Goal: Transaction & Acquisition: Purchase product/service

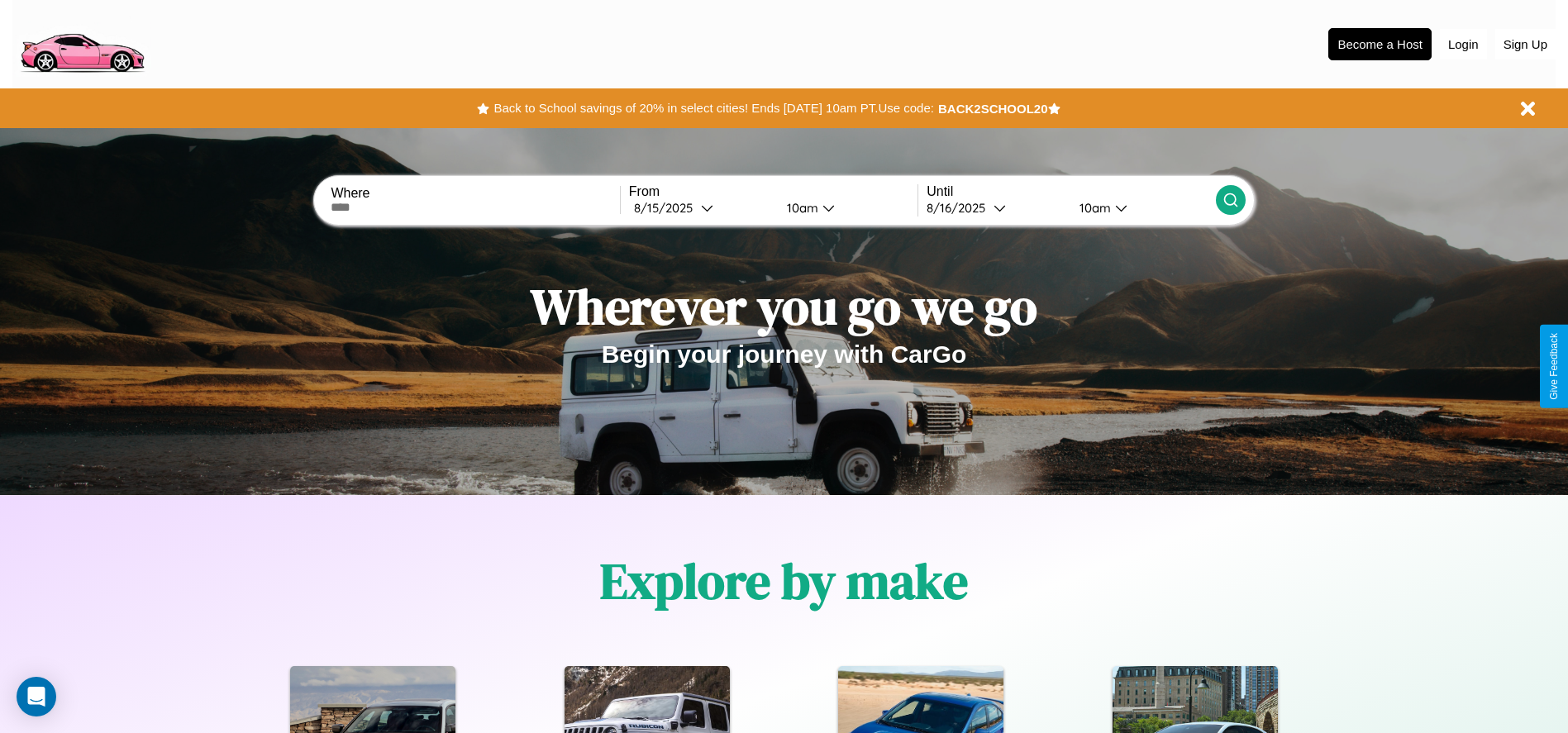
click at [475, 207] on input "text" at bounding box center [474, 207] width 288 height 14
type input "**********"
click at [701, 207] on div "8 / 15 / 2025" at bounding box center [667, 207] width 67 height 16
select select "*"
select select "****"
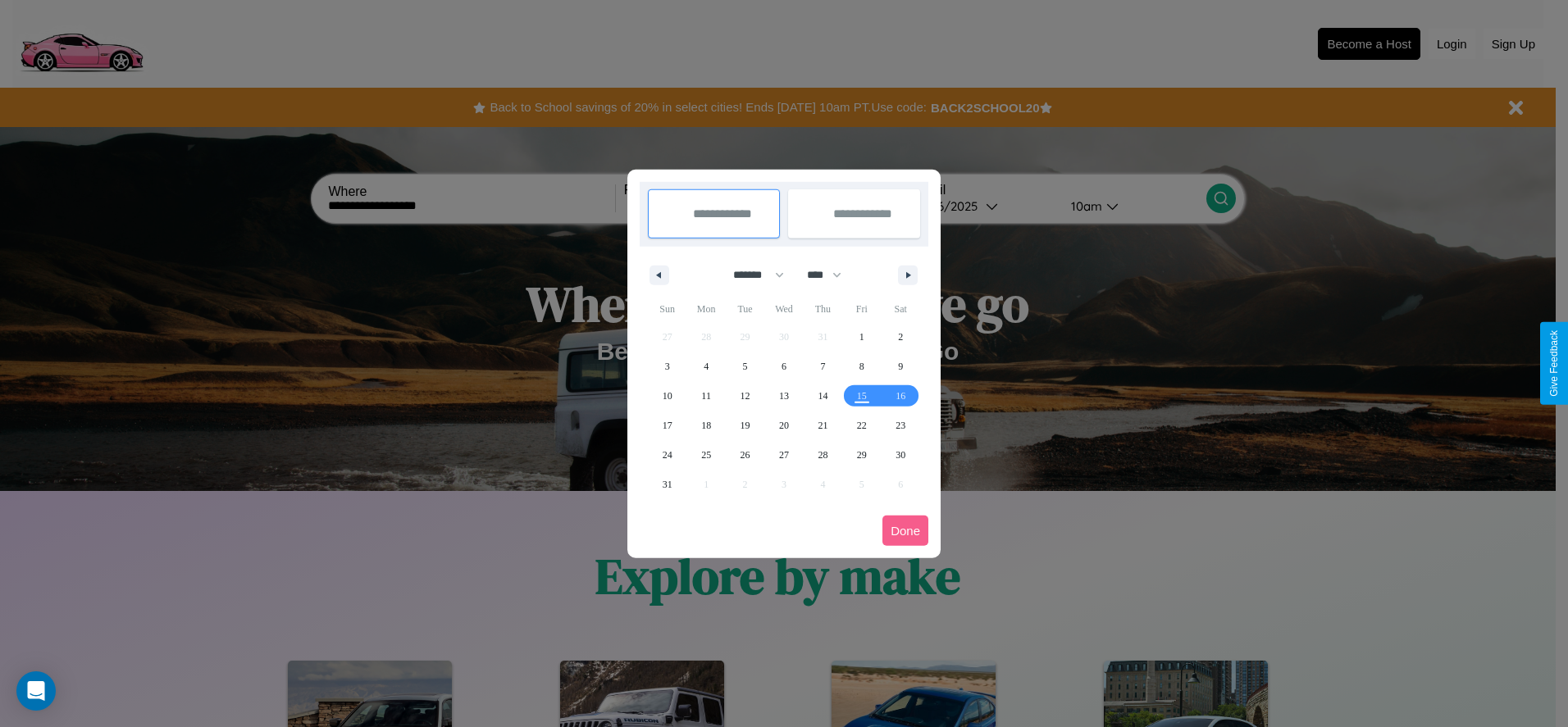
drag, startPoint x: 751, startPoint y: 275, endPoint x: 784, endPoint y: 329, distance: 63.3
click at [751, 275] on select "******* ******** ***** ***** *** **** **** ****** ********* ******* ******** **…" at bounding box center [755, 275] width 69 height 27
select select "*"
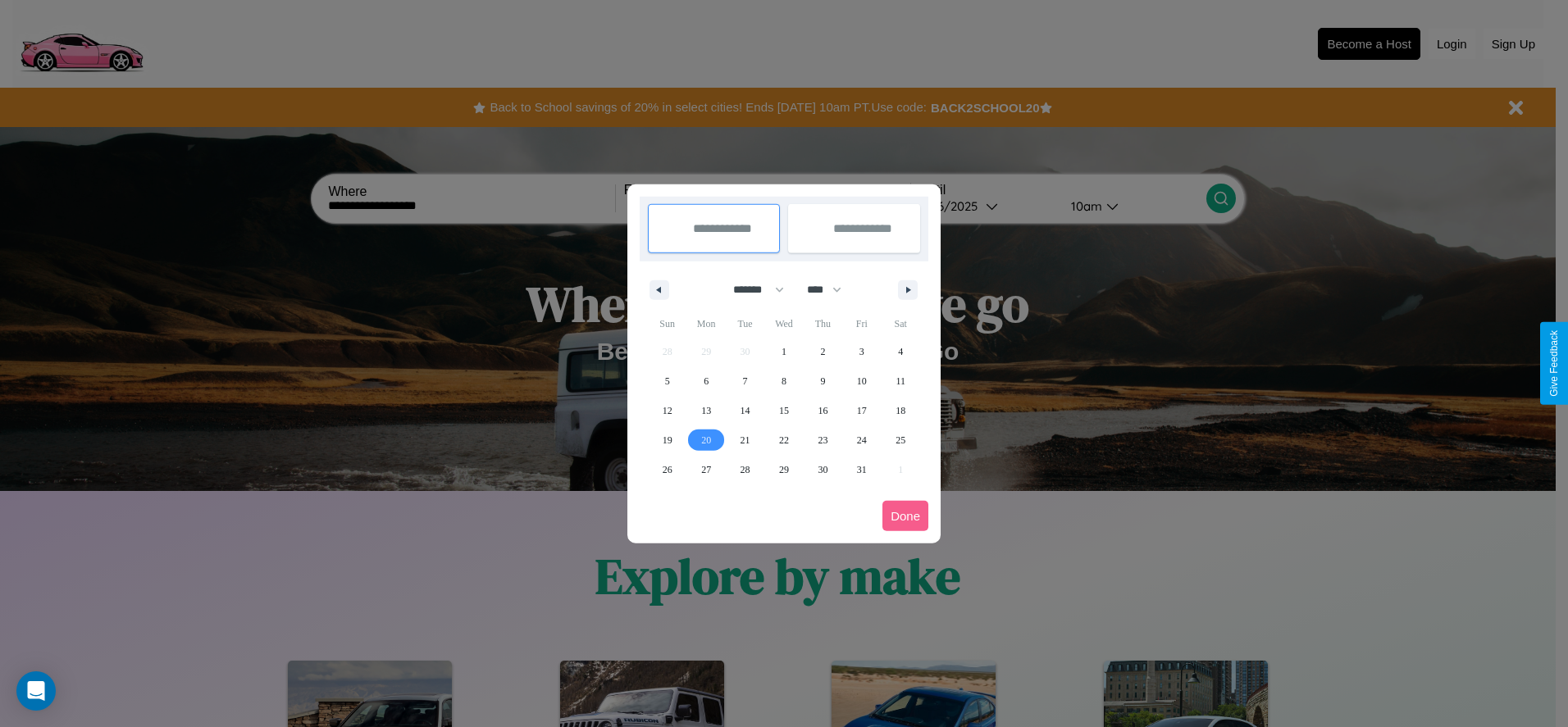
click at [706, 439] on span "20" at bounding box center [706, 439] width 10 height 30
type input "**********"
click at [745, 439] on span "21" at bounding box center [746, 439] width 10 height 30
type input "**********"
click at [905, 515] on button "Done" at bounding box center [905, 516] width 46 height 31
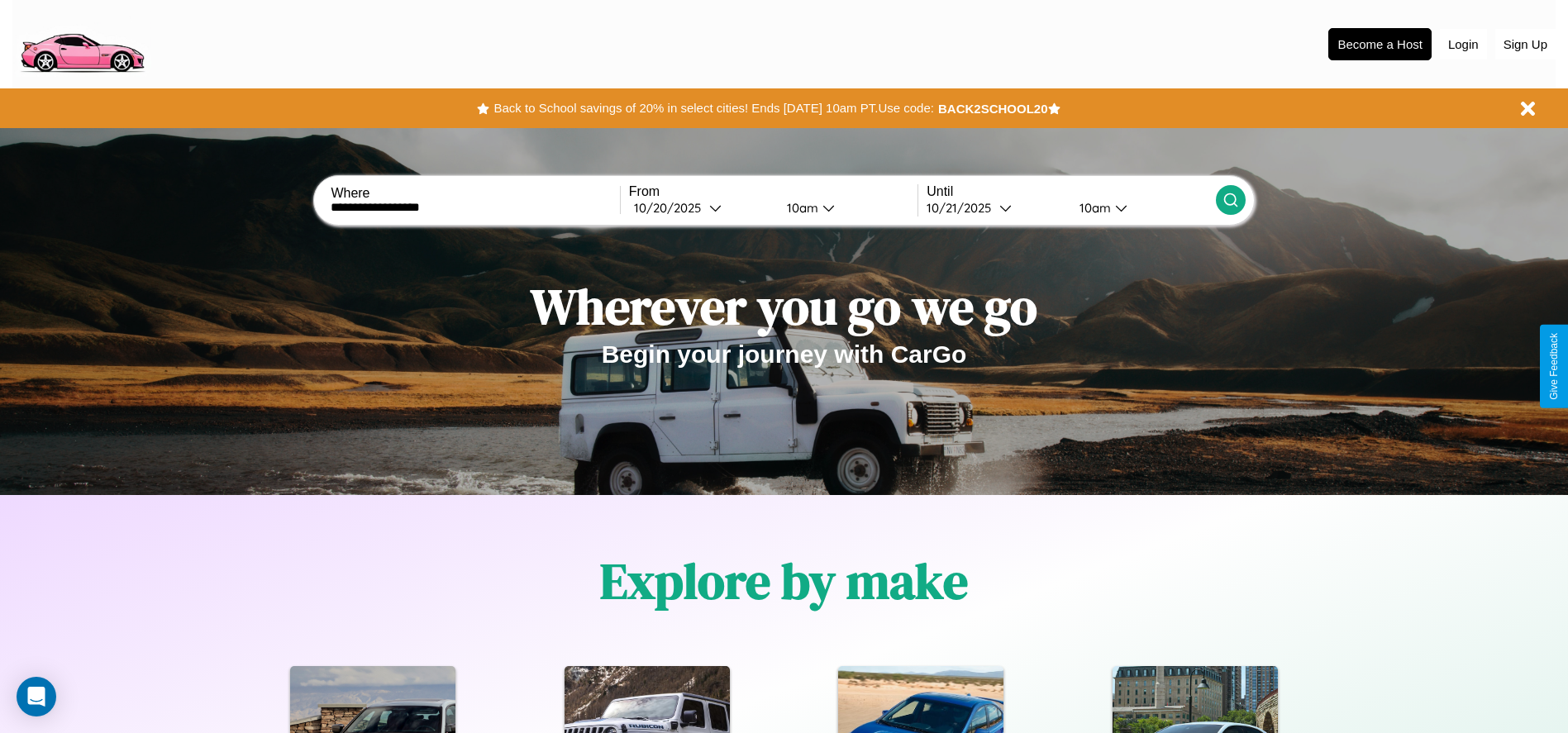
click at [1230, 200] on icon at bounding box center [1231, 200] width 16 height 16
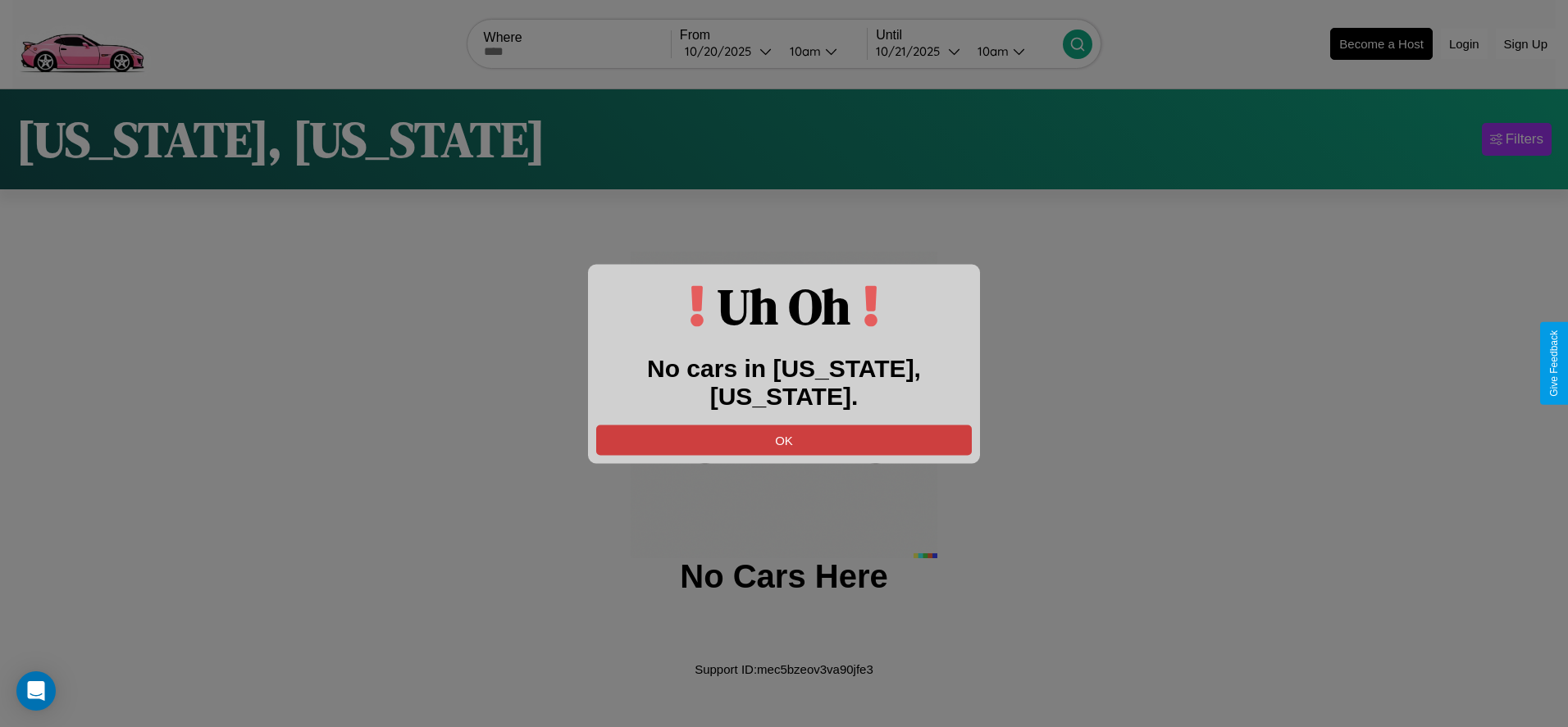
click at [784, 424] on button "OK" at bounding box center [784, 439] width 375 height 31
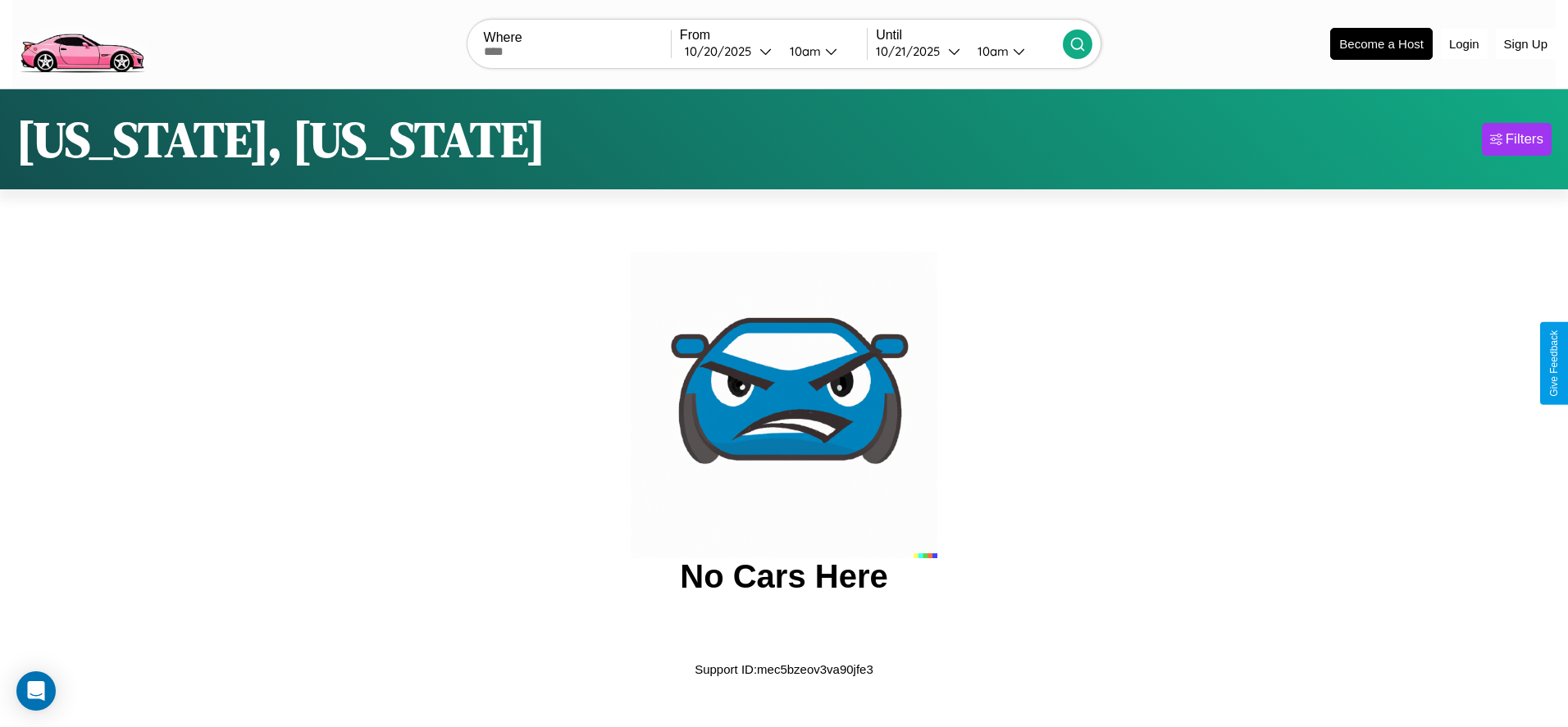
click at [81, 41] on img at bounding box center [82, 43] width 139 height 69
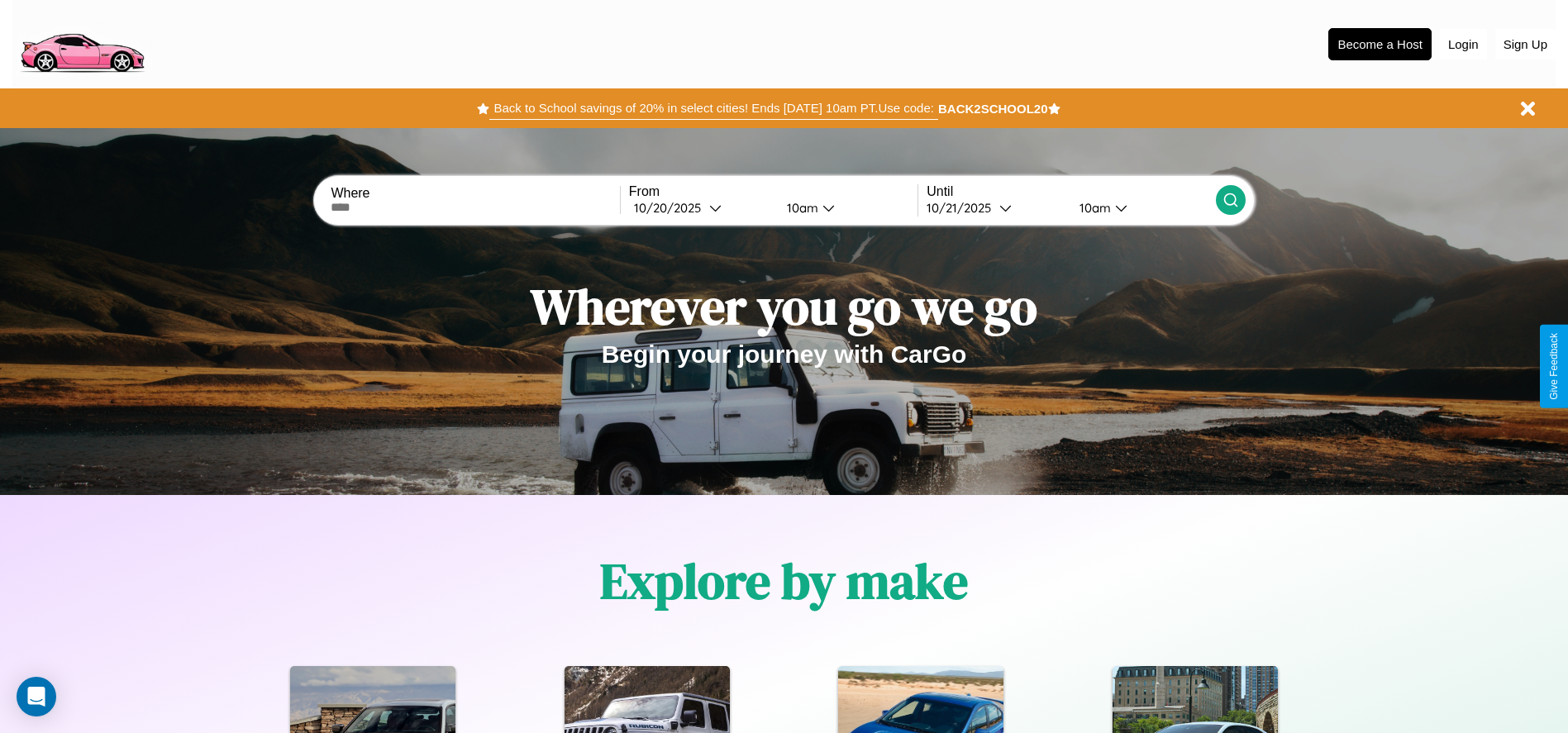
click at [714, 109] on button "Back to School savings of 20% in select cities! Ends 9/1 at 10am PT. Use code:" at bounding box center [714, 109] width 448 height 23
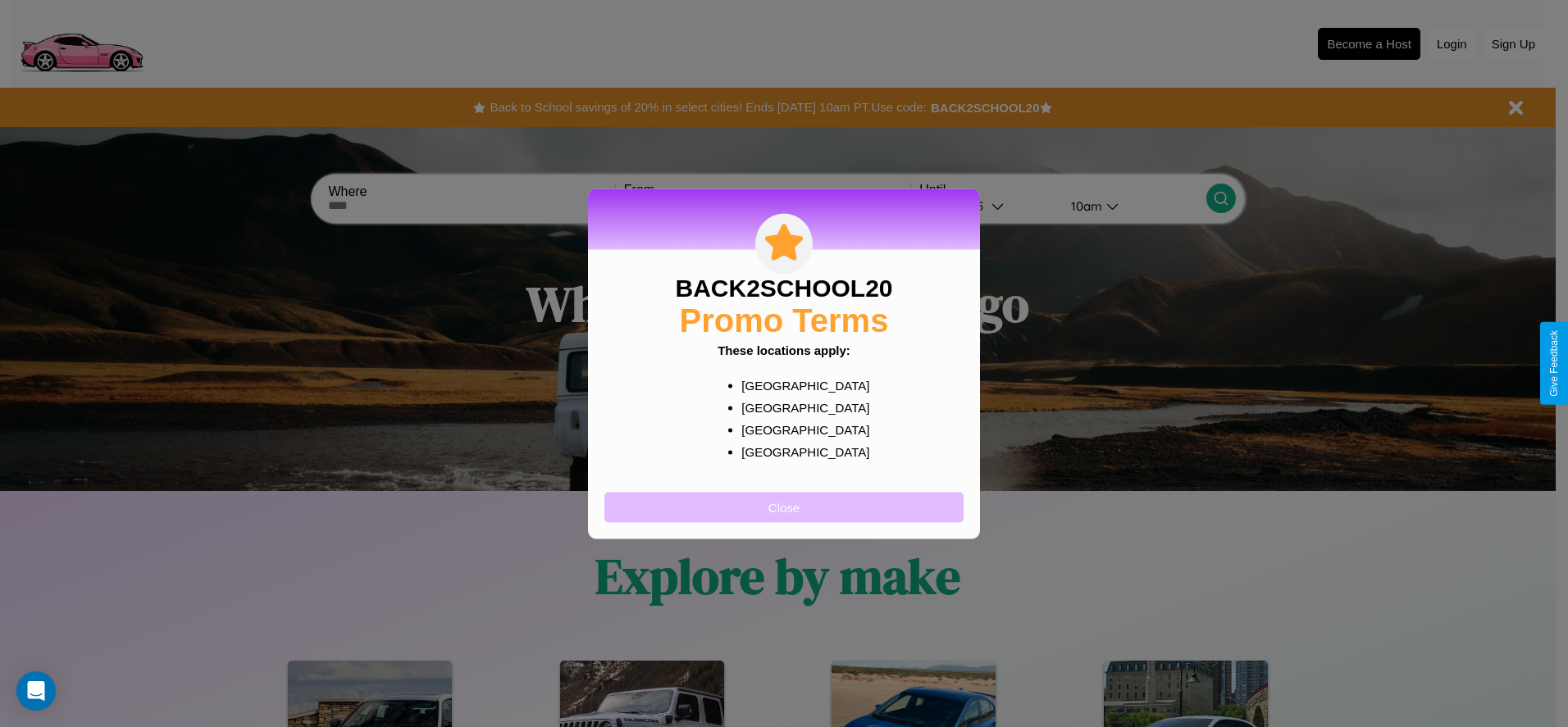
click at [784, 507] on button "Close" at bounding box center [783, 507] width 359 height 31
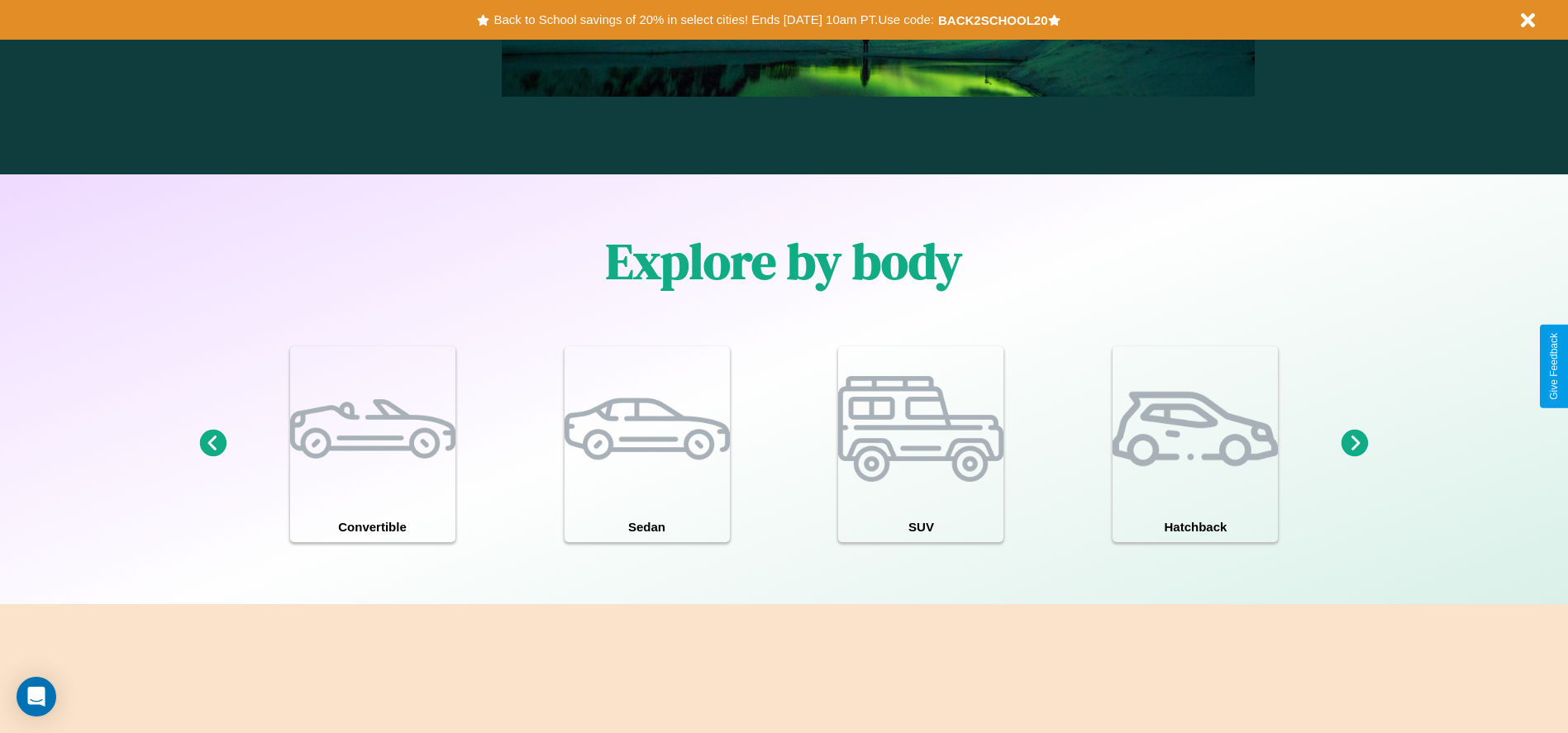
scroll to position [1442, 0]
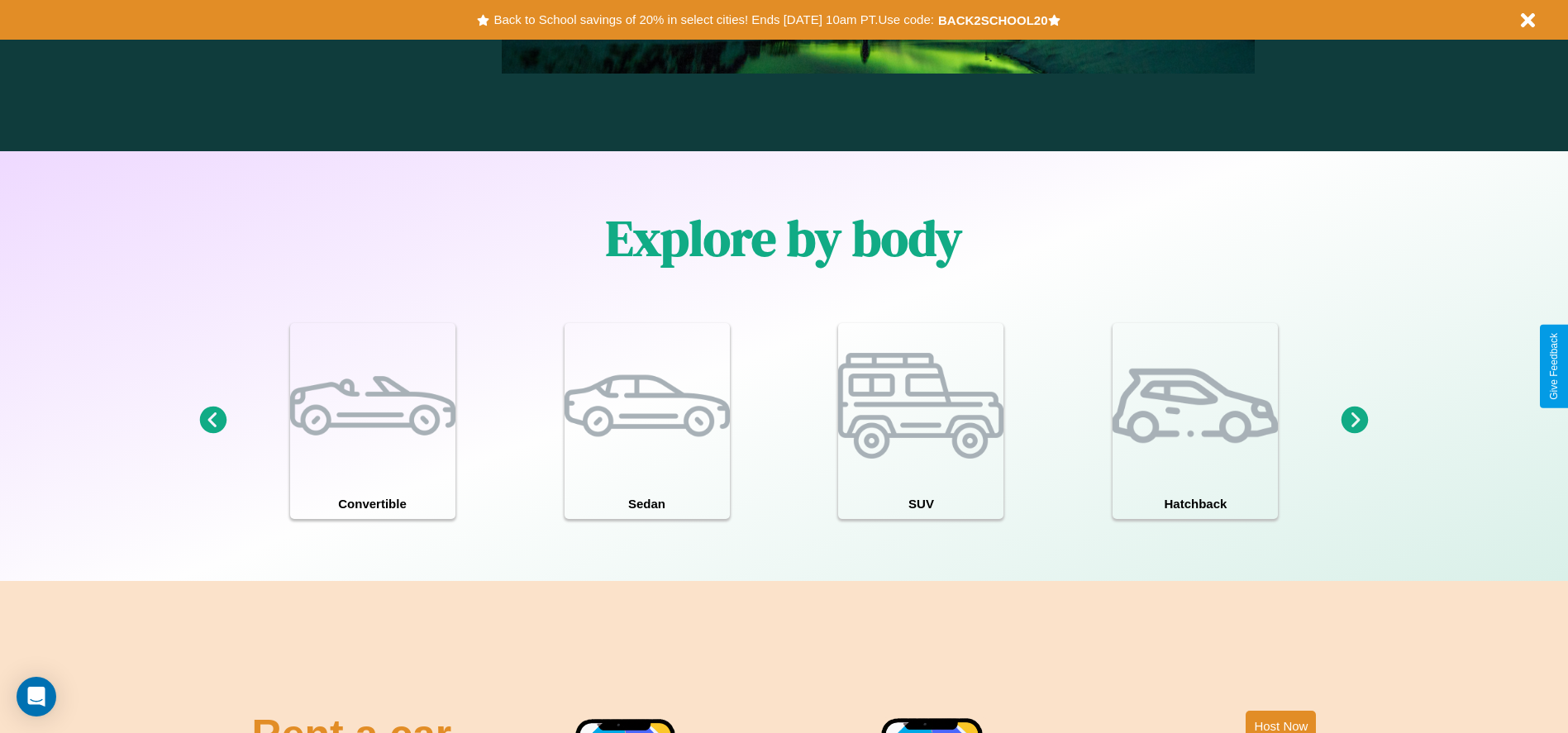
click at [1355, 421] on icon at bounding box center [1355, 420] width 27 height 27
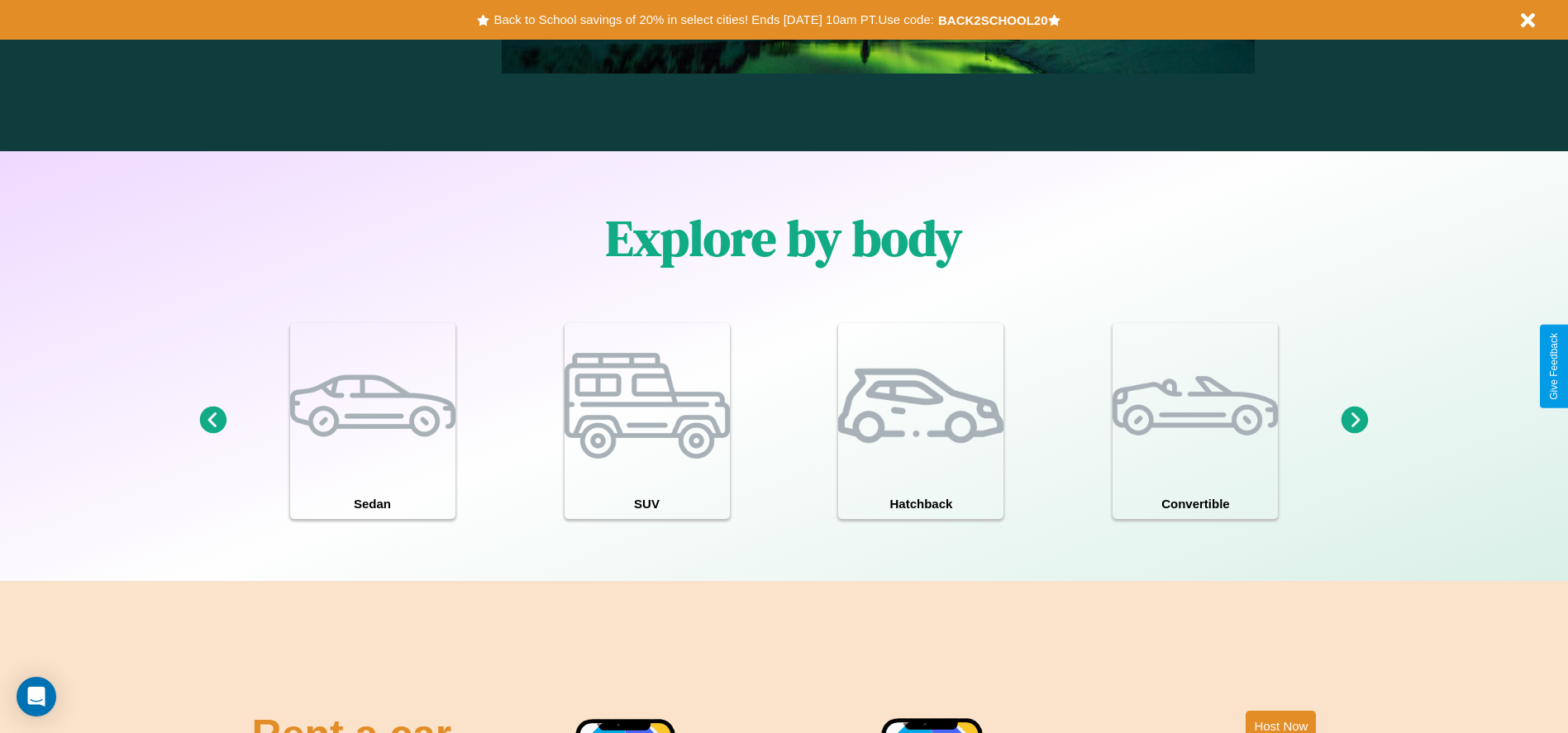
click at [1355, 421] on icon at bounding box center [1355, 420] width 27 height 27
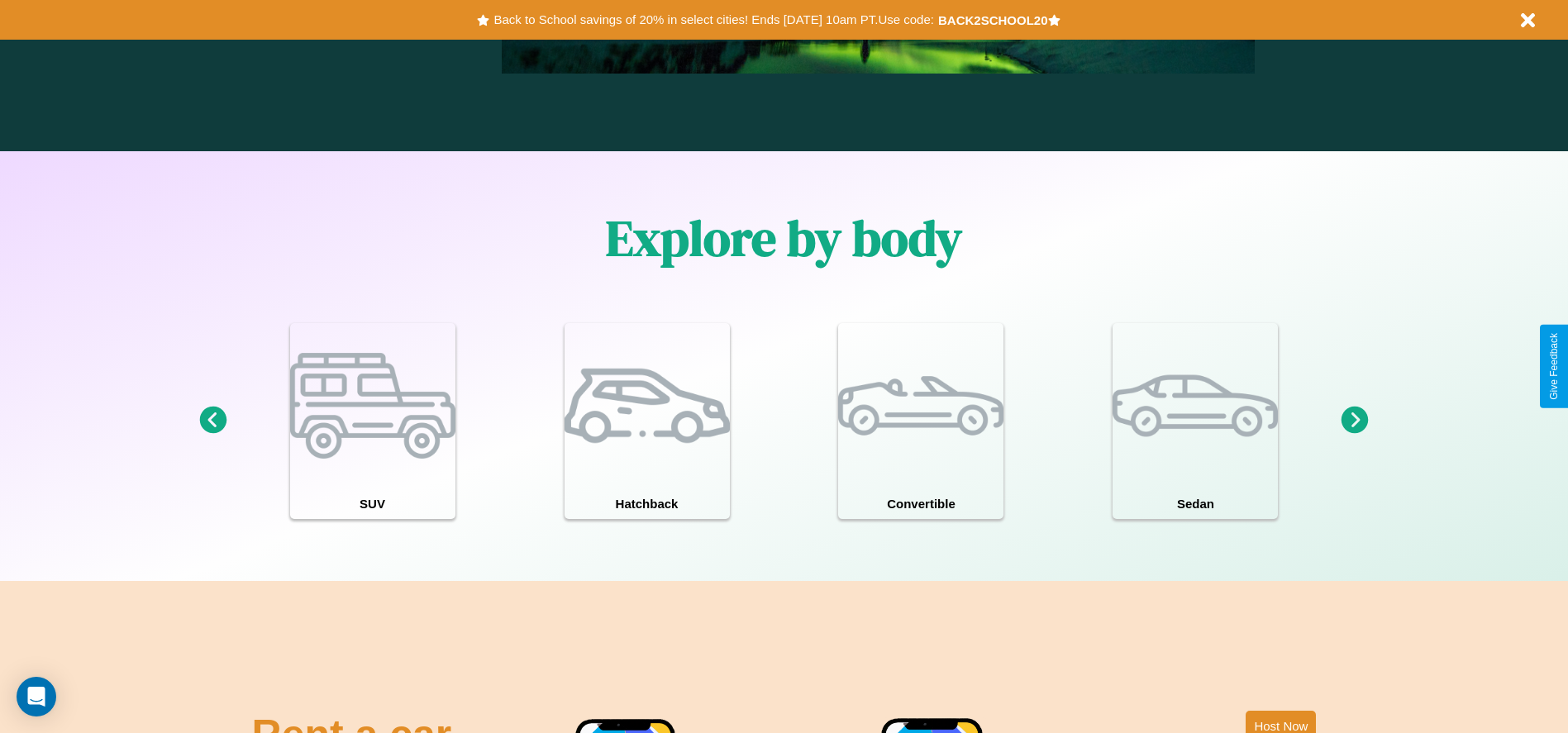
click at [1355, 421] on icon at bounding box center [1355, 420] width 27 height 27
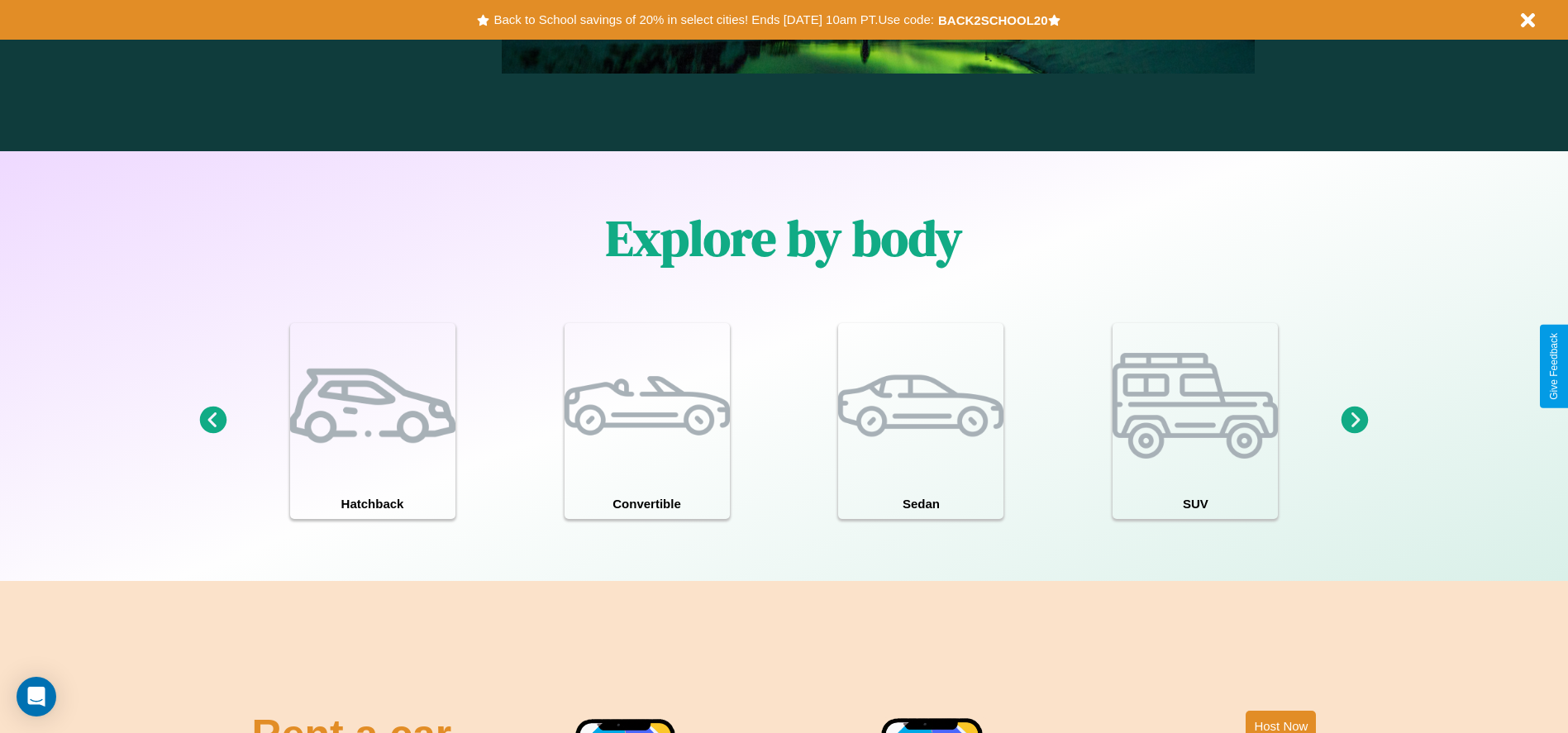
click at [212, 421] on icon at bounding box center [212, 420] width 27 height 27
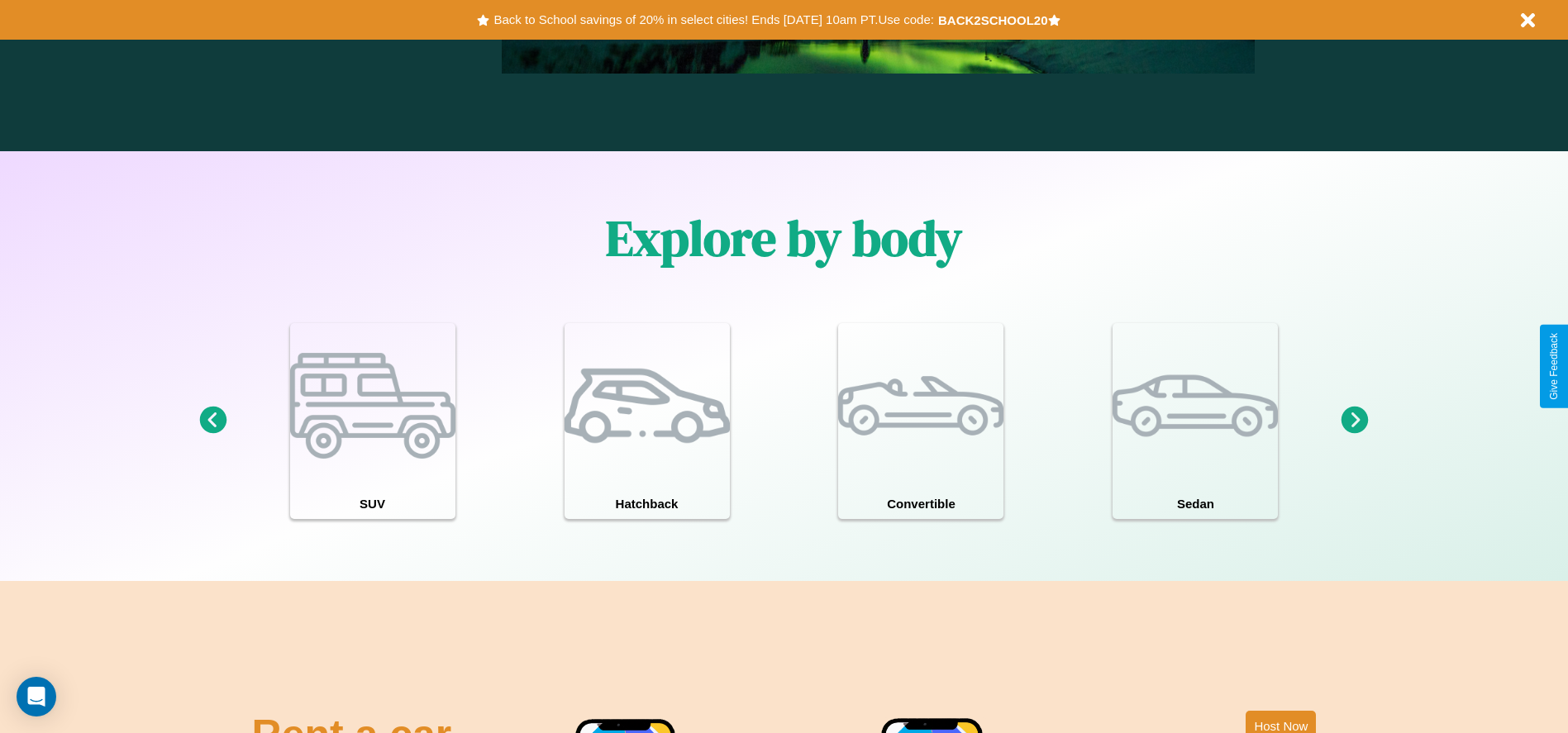
click at [1355, 421] on icon at bounding box center [1355, 420] width 27 height 27
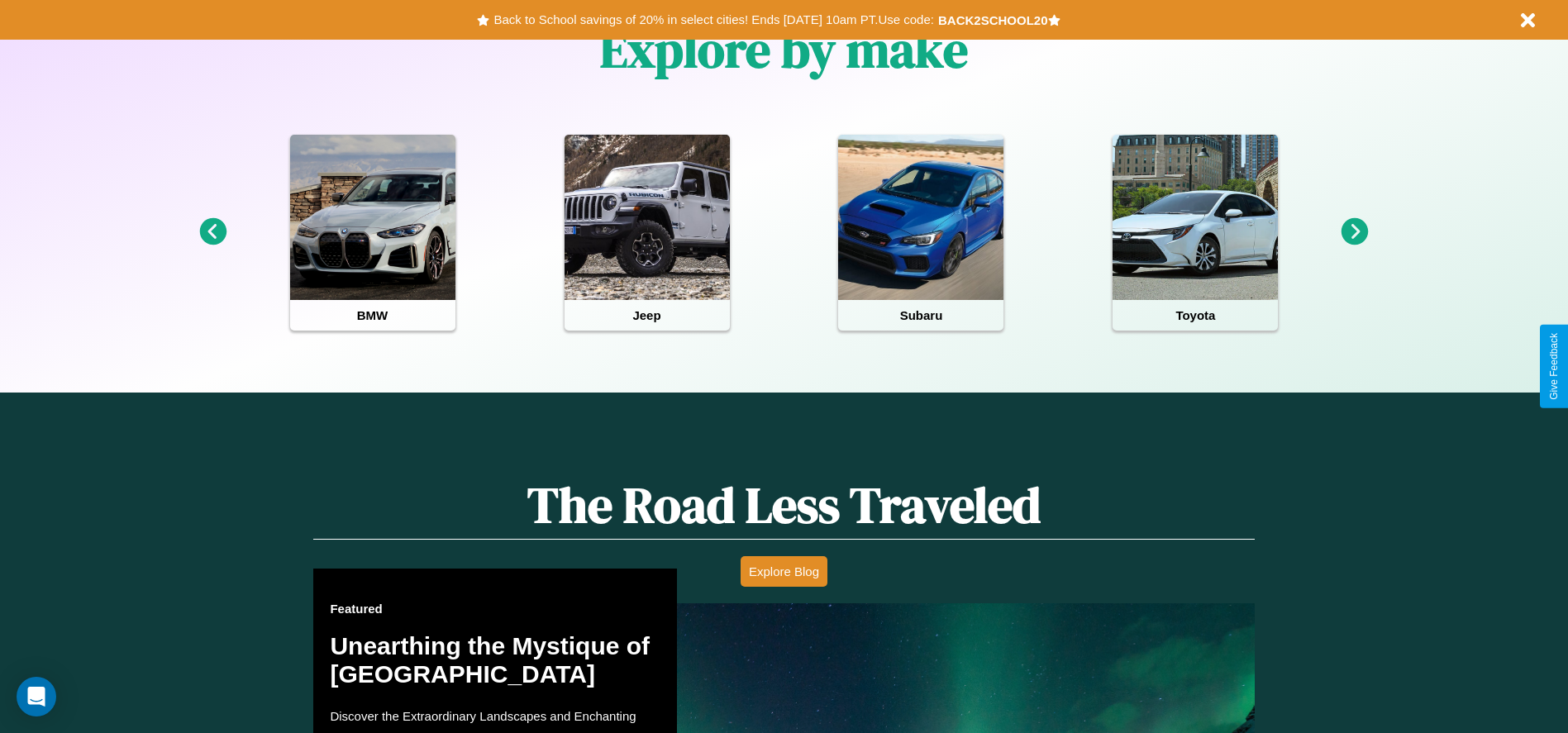
scroll to position [343, 0]
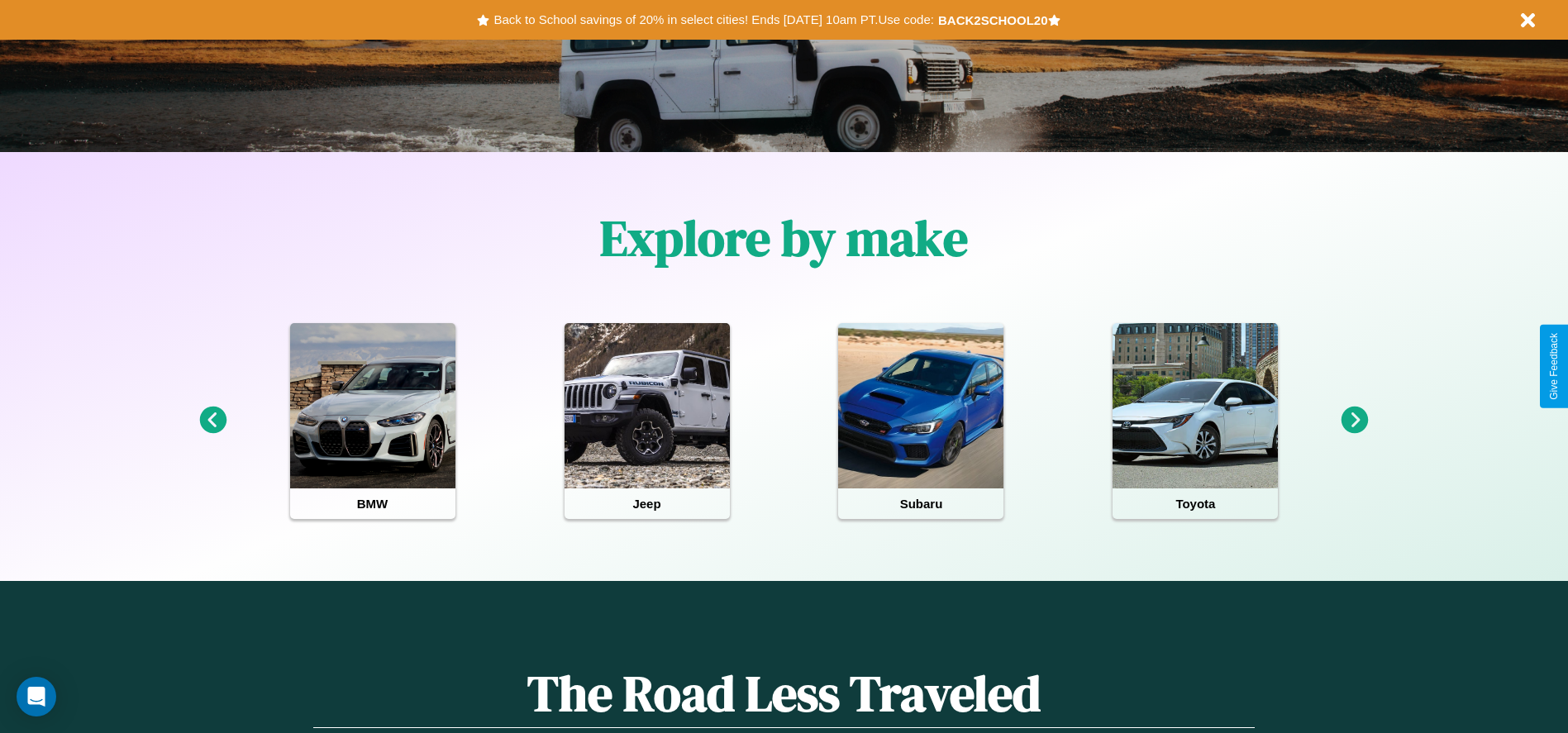
click at [212, 421] on icon at bounding box center [212, 420] width 27 height 27
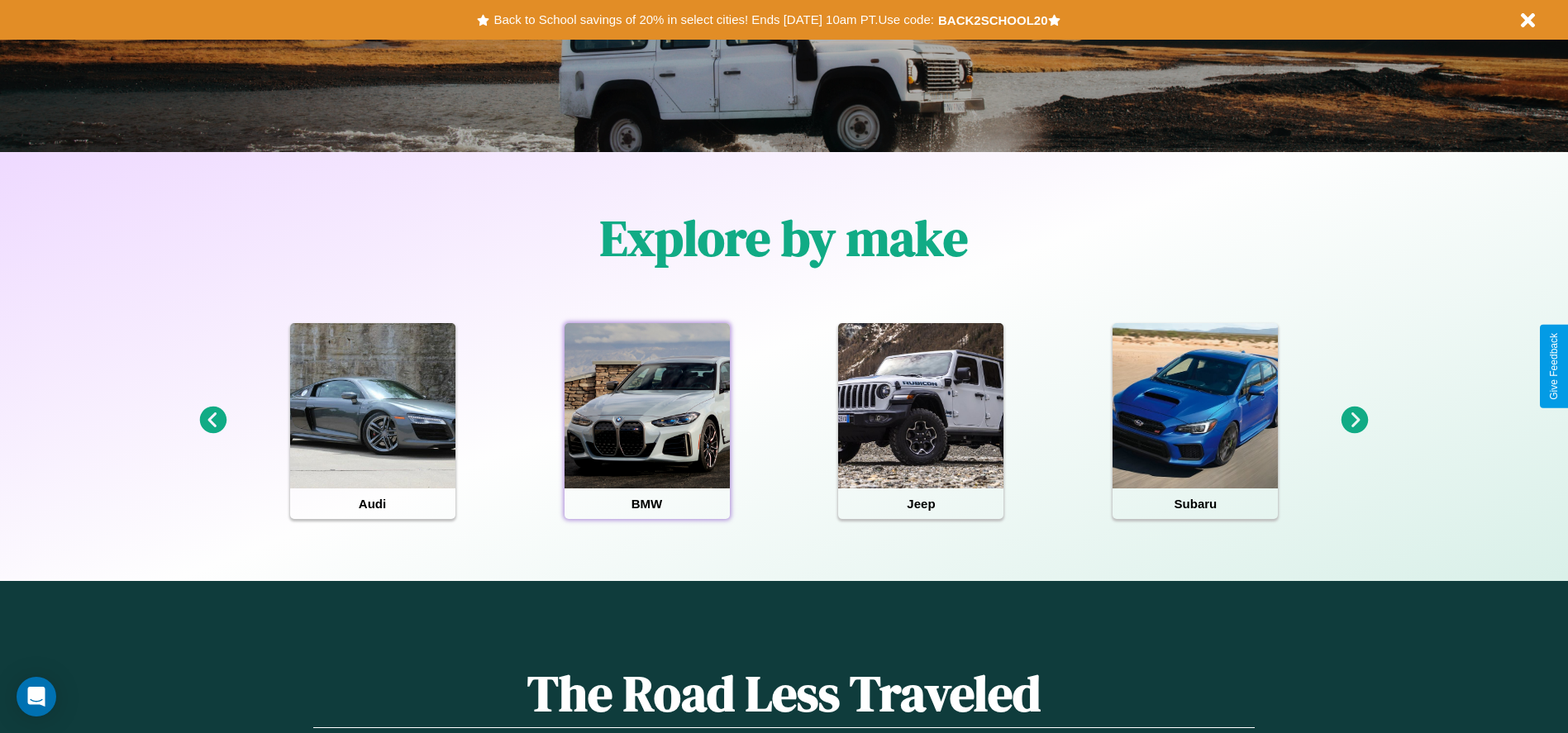
click at [646, 421] on div at bounding box center [647, 405] width 165 height 165
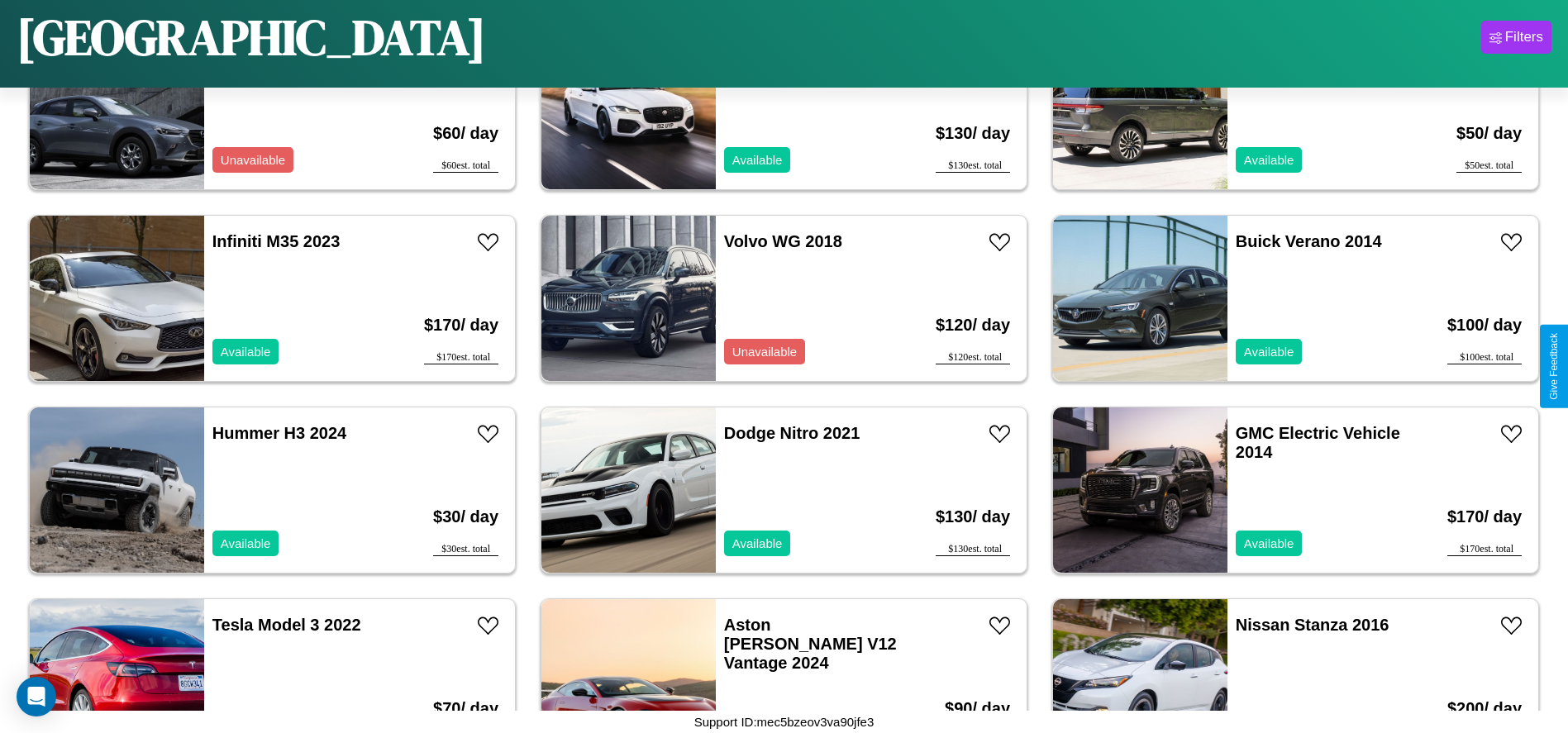
scroll to position [759, 0]
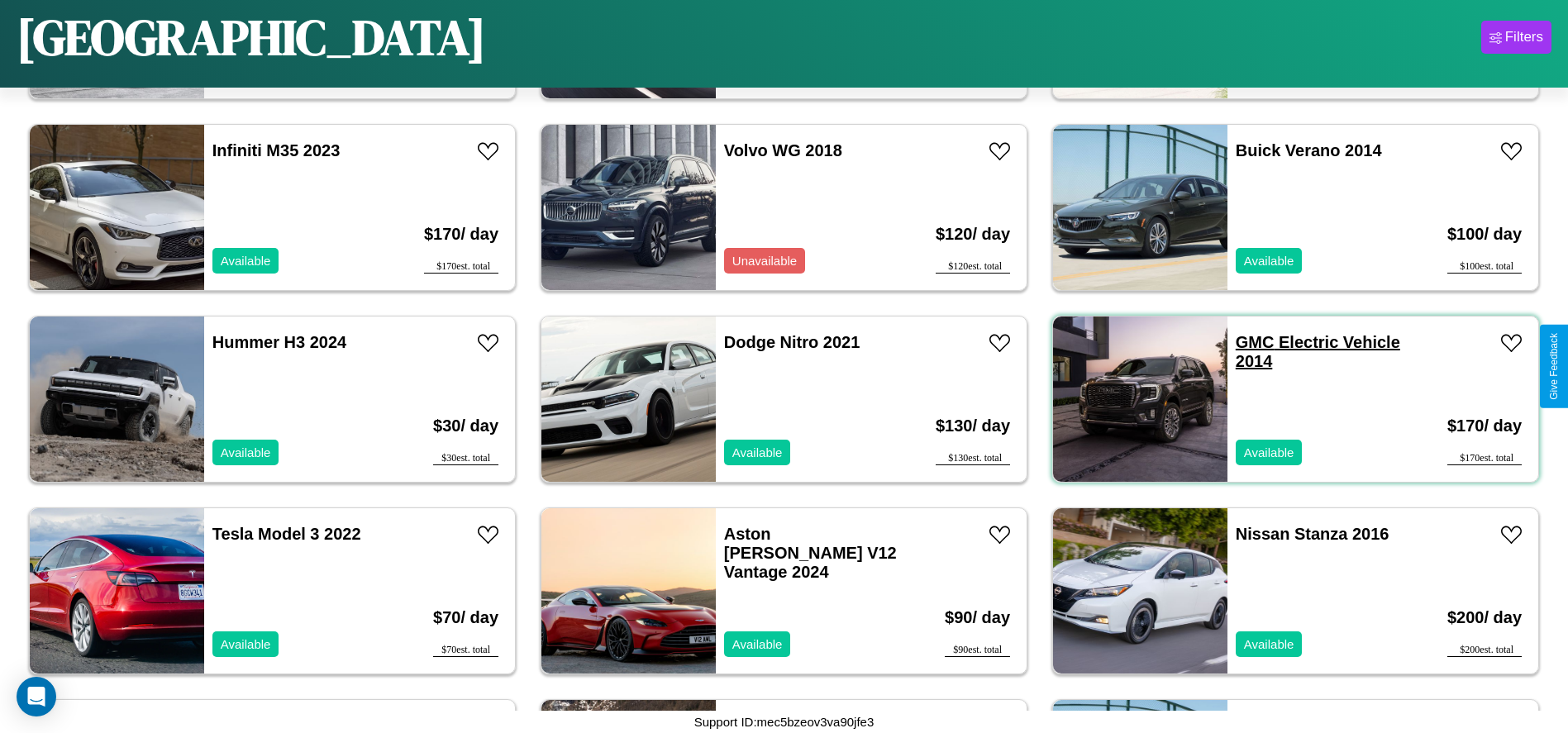
click at [1245, 342] on link "GMC Electric Vehicle 2014" at bounding box center [1318, 351] width 165 height 37
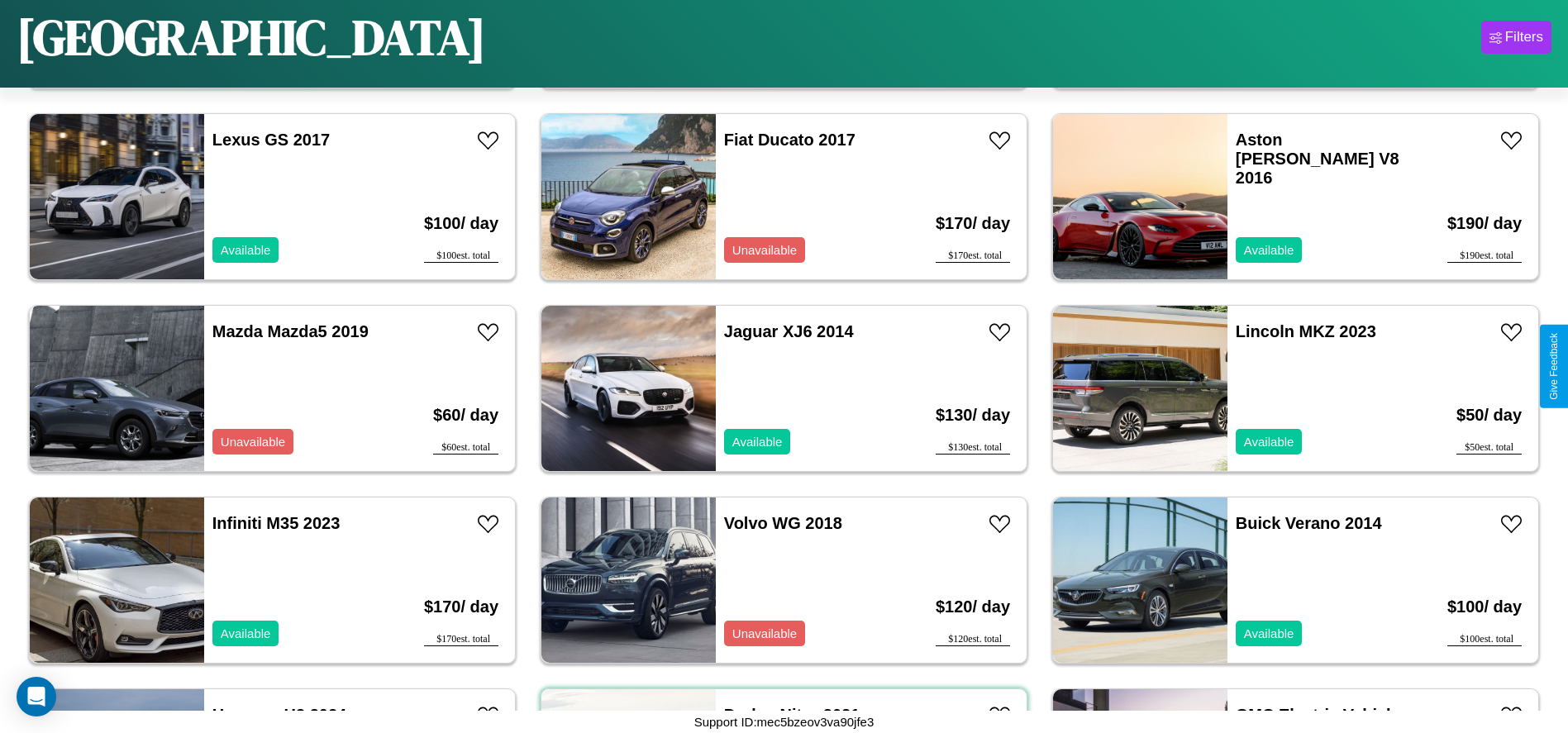
scroll to position [376, 0]
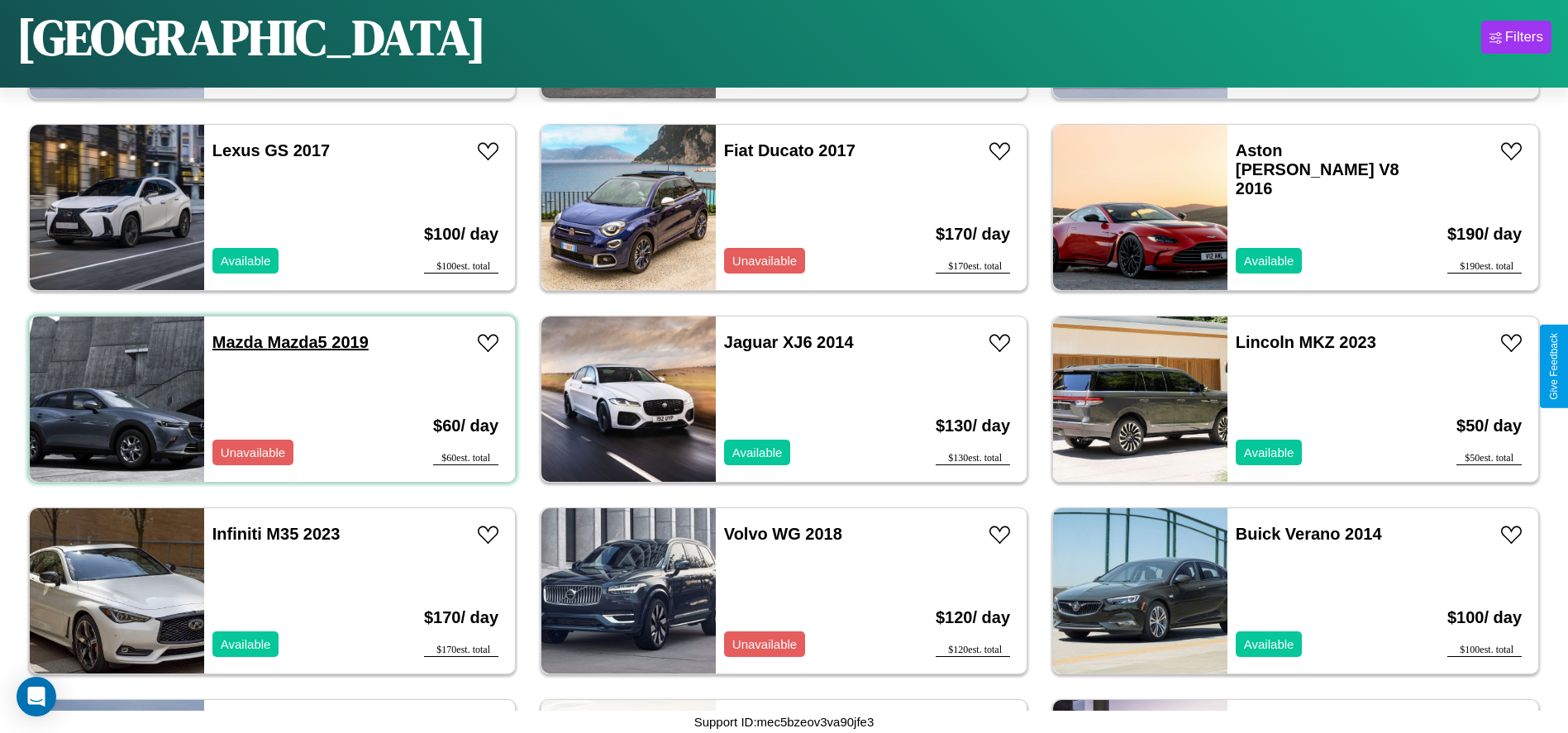
click at [236, 342] on link "Mazda Mazda5 2019" at bounding box center [290, 341] width 156 height 18
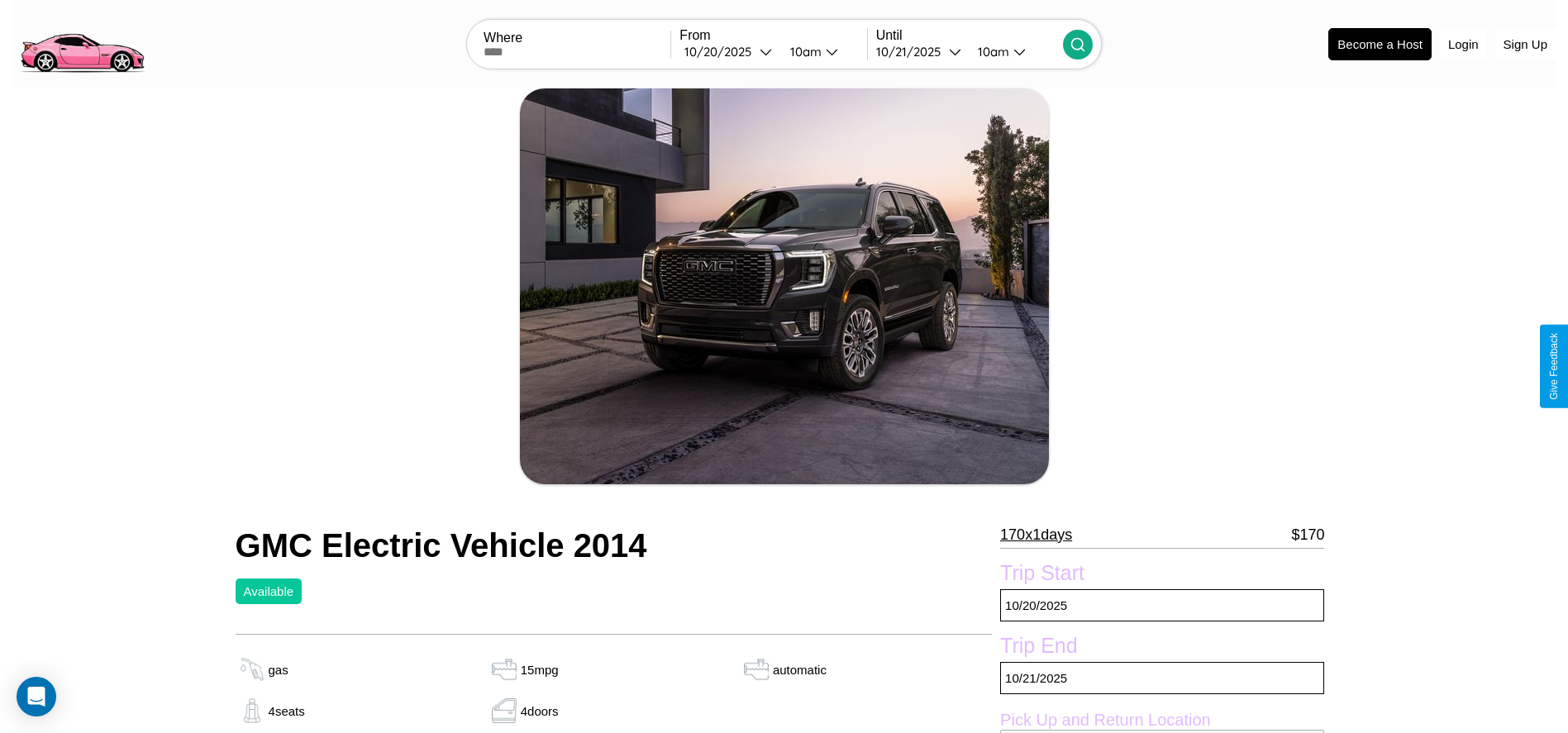
scroll to position [169, 0]
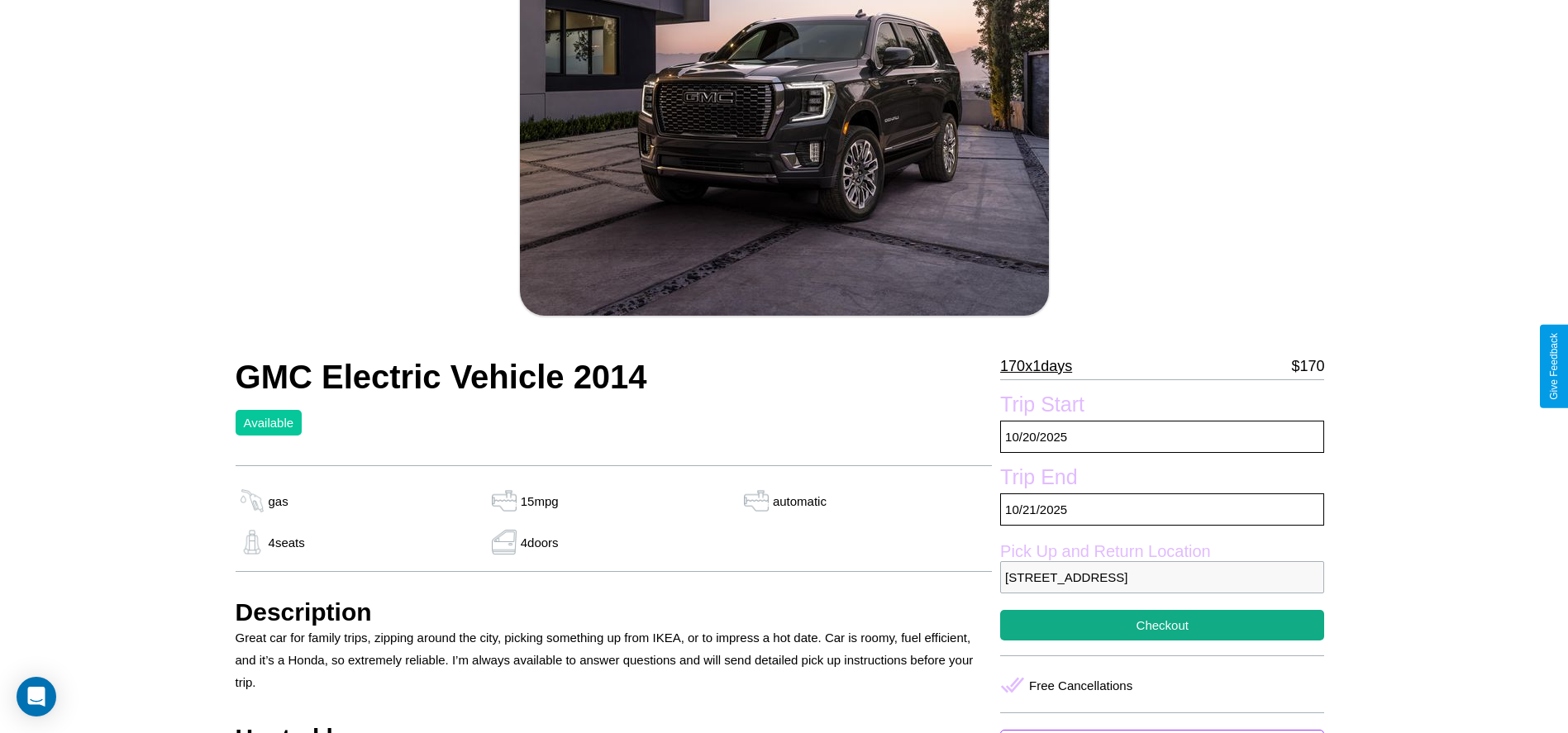
click at [1042, 366] on p "170 x 1 days" at bounding box center [1036, 366] width 72 height 26
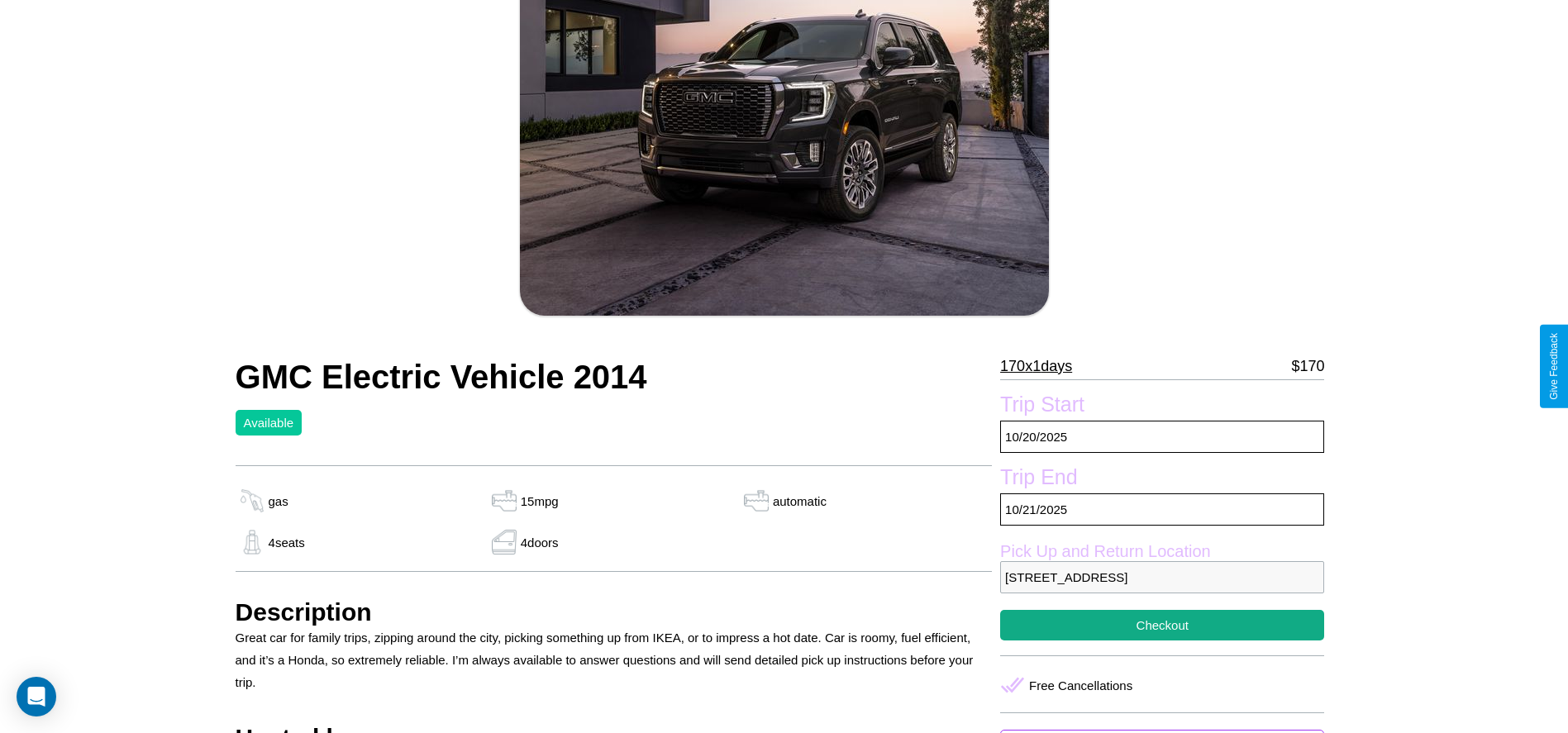
click at [1042, 366] on p "170 x 1 days" at bounding box center [1036, 366] width 72 height 26
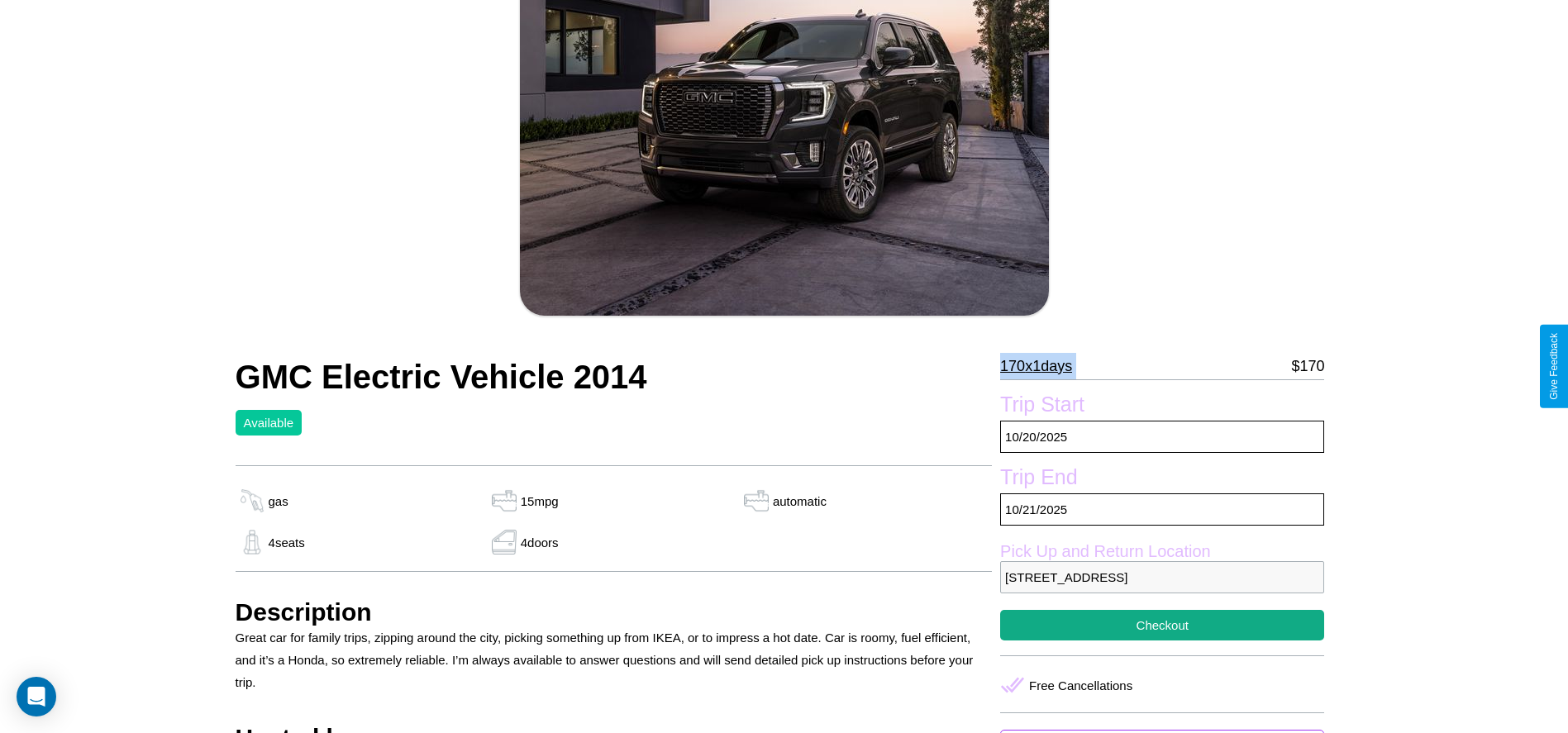
click at [1042, 366] on p "170 x 1 days" at bounding box center [1036, 366] width 72 height 26
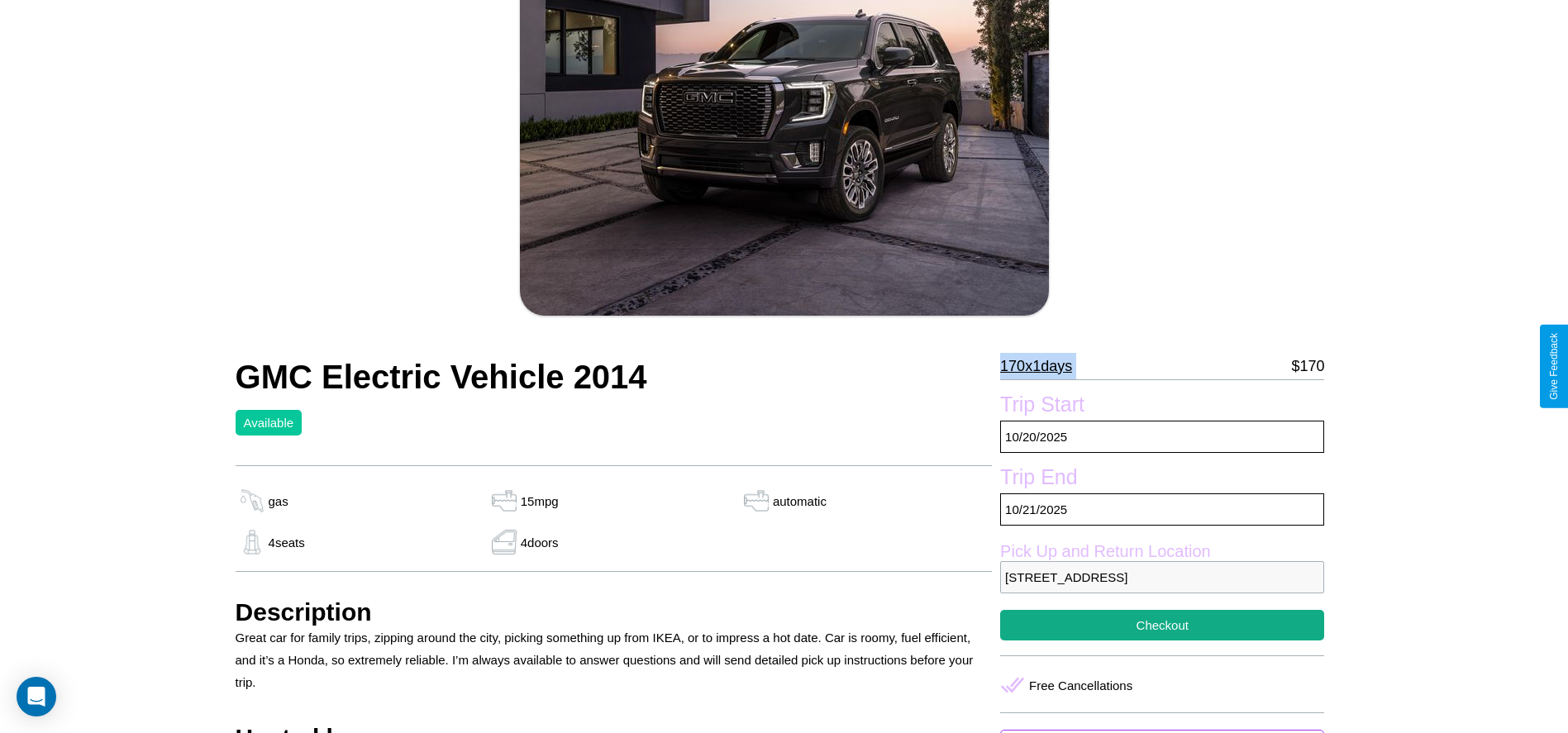
click at [1042, 366] on p "170 x 1 days" at bounding box center [1036, 366] width 72 height 26
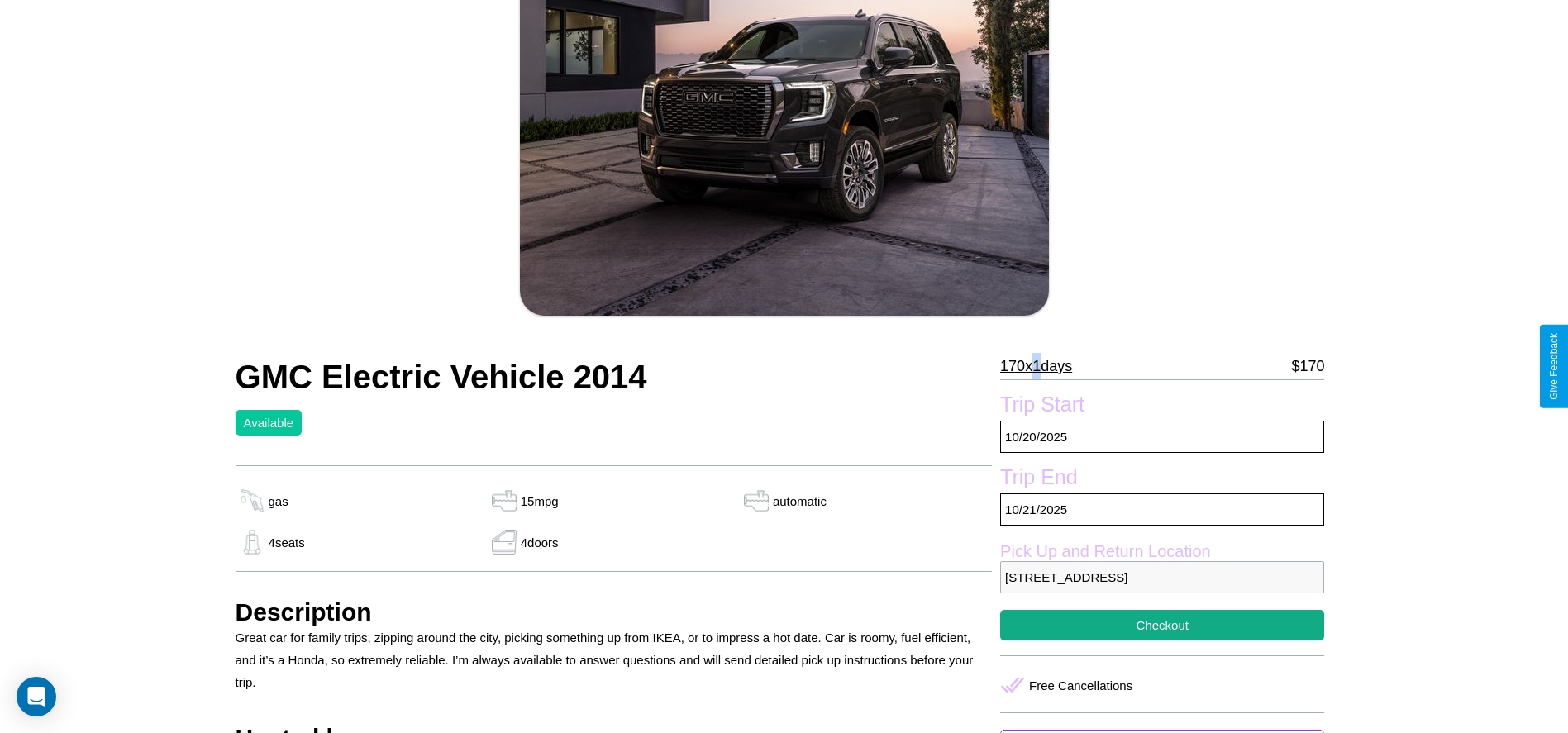
click at [1042, 366] on p "170 x 1 days" at bounding box center [1036, 366] width 72 height 26
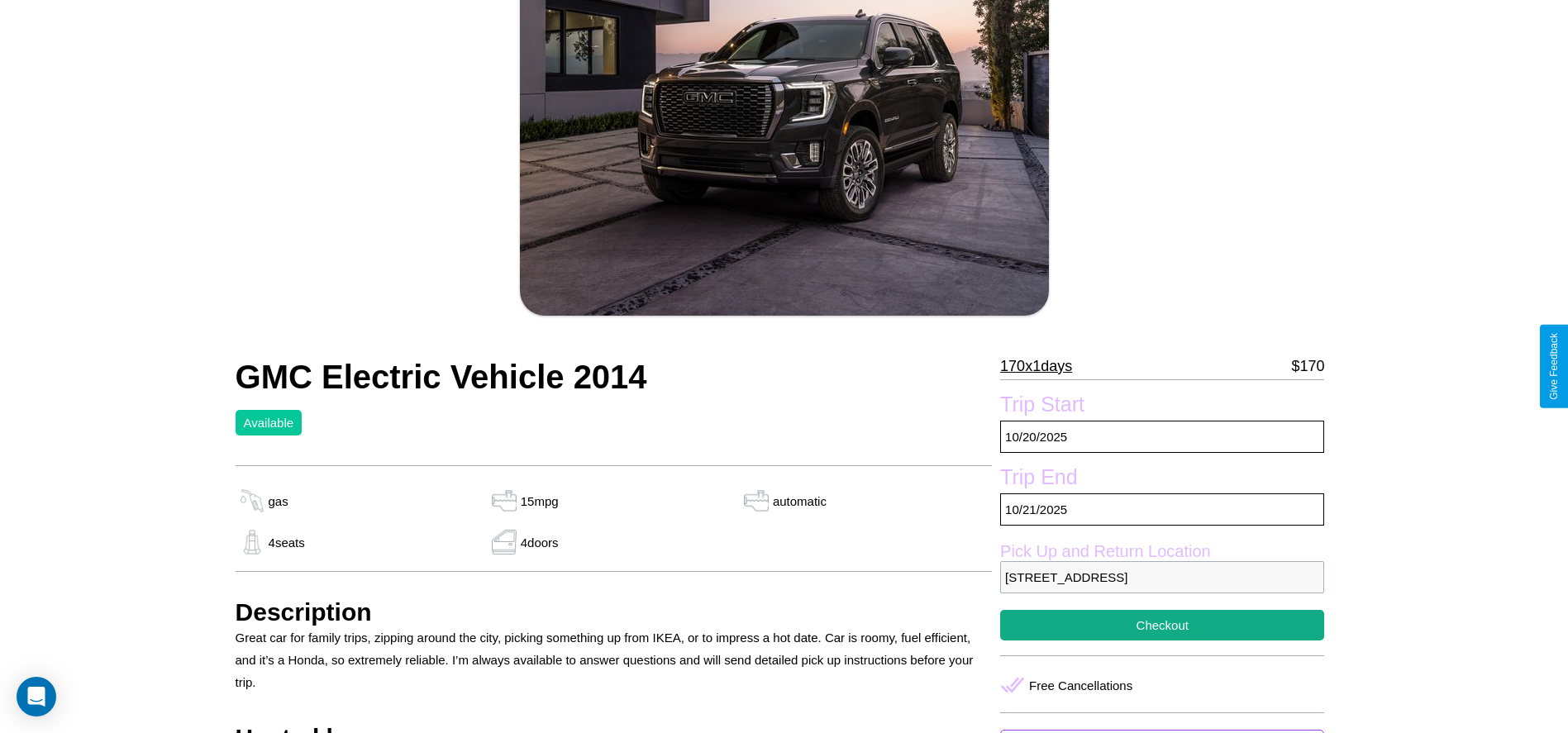
scroll to position [660, 0]
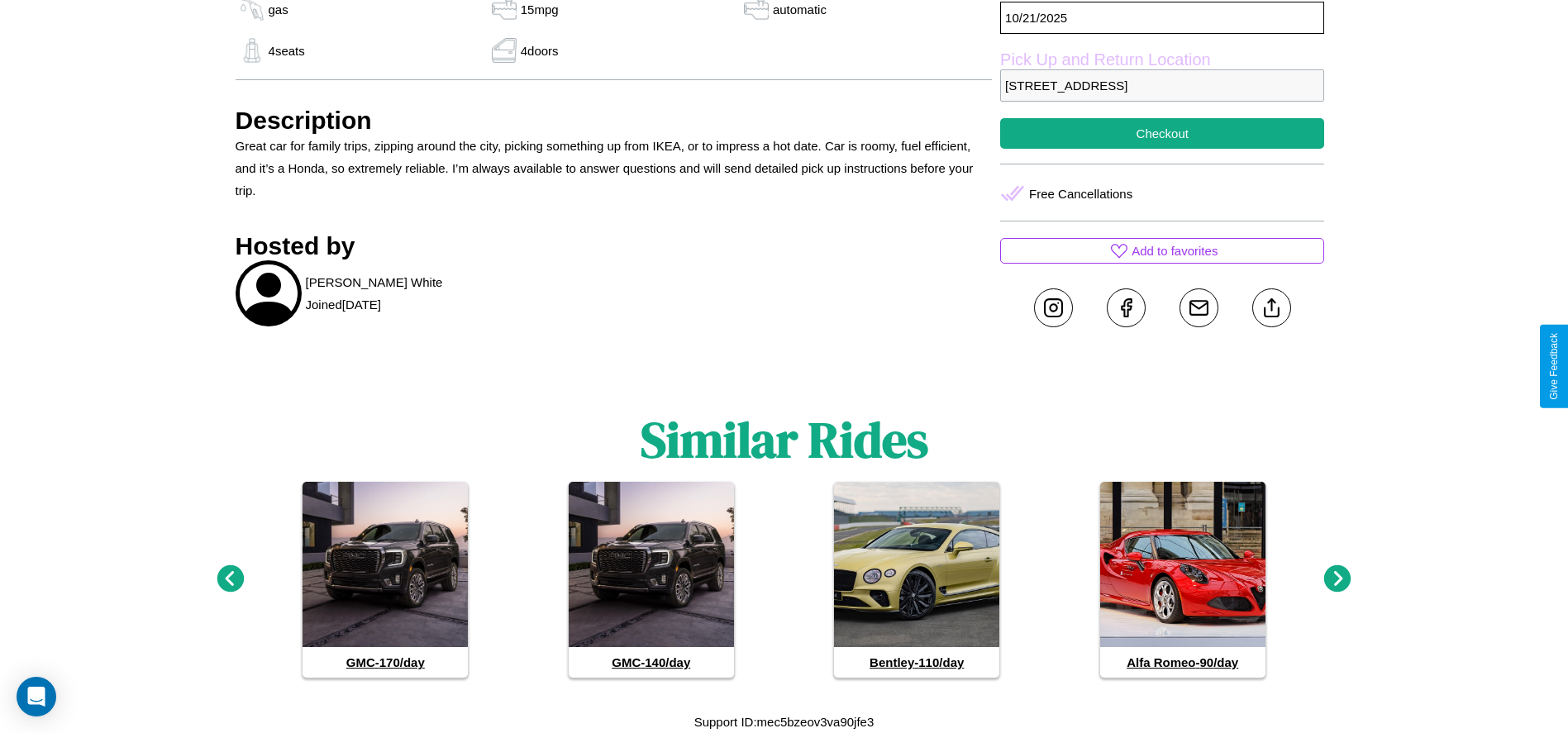
click at [1337, 579] on icon at bounding box center [1337, 579] width 27 height 27
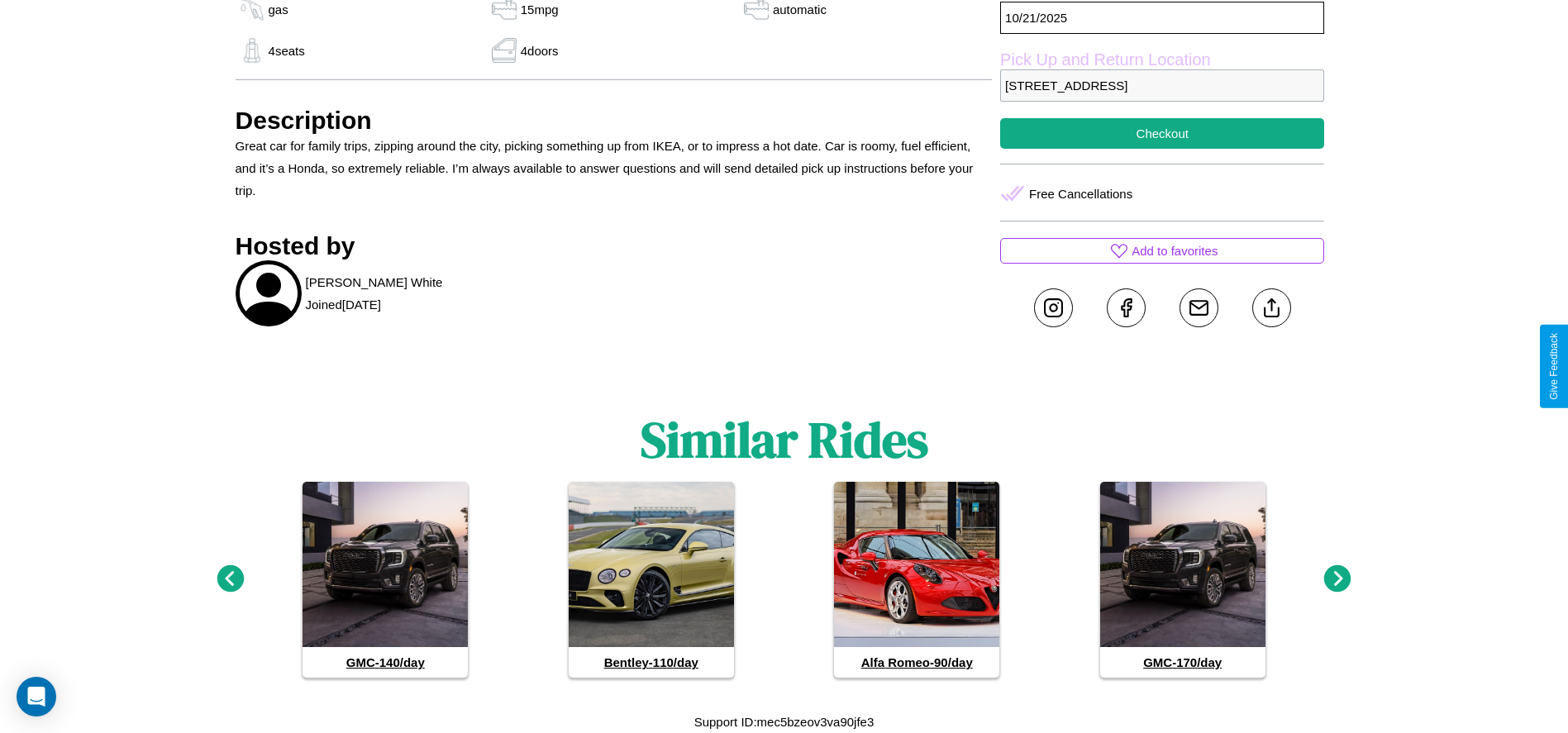
click at [230, 579] on icon at bounding box center [230, 579] width 27 height 27
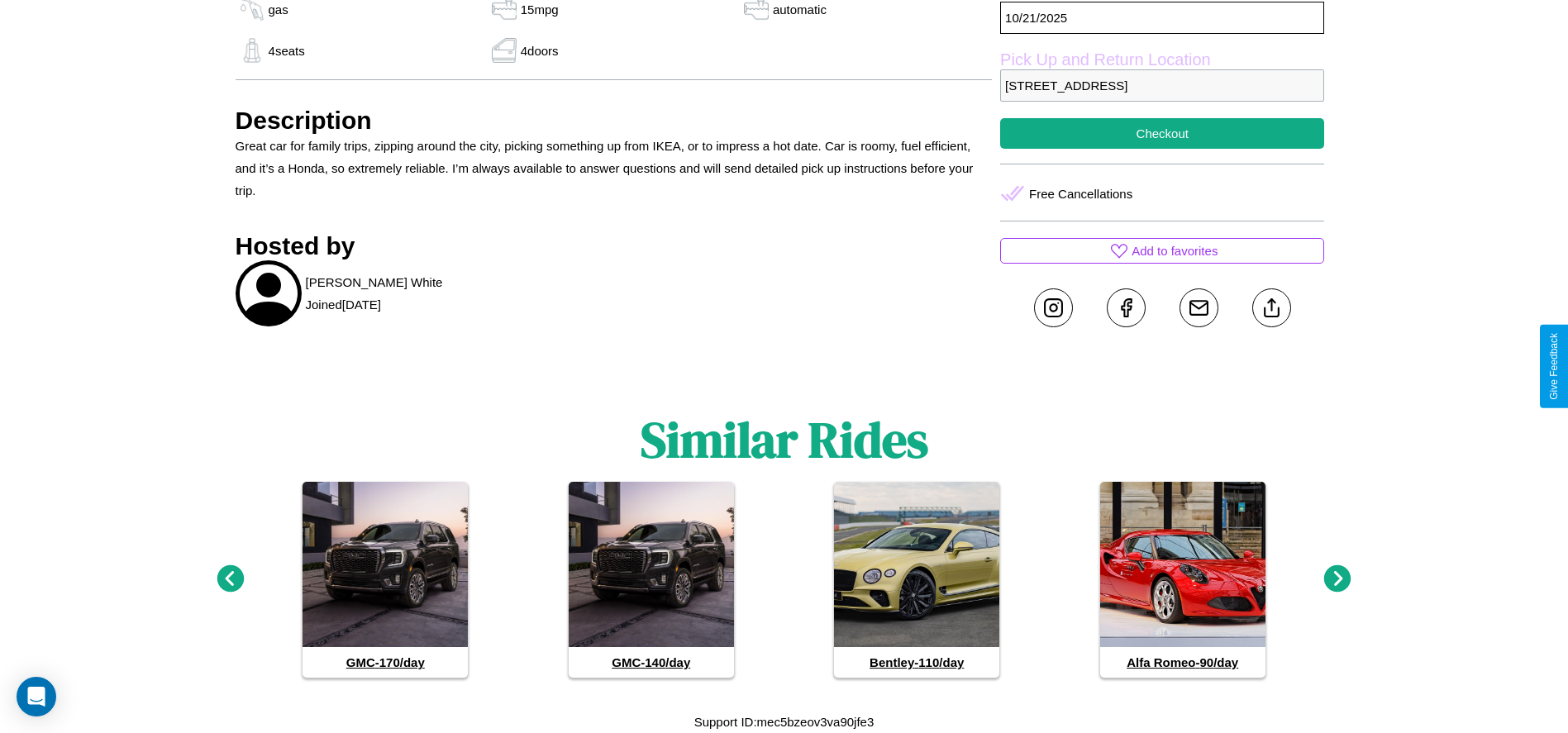
click at [230, 579] on icon at bounding box center [230, 579] width 27 height 27
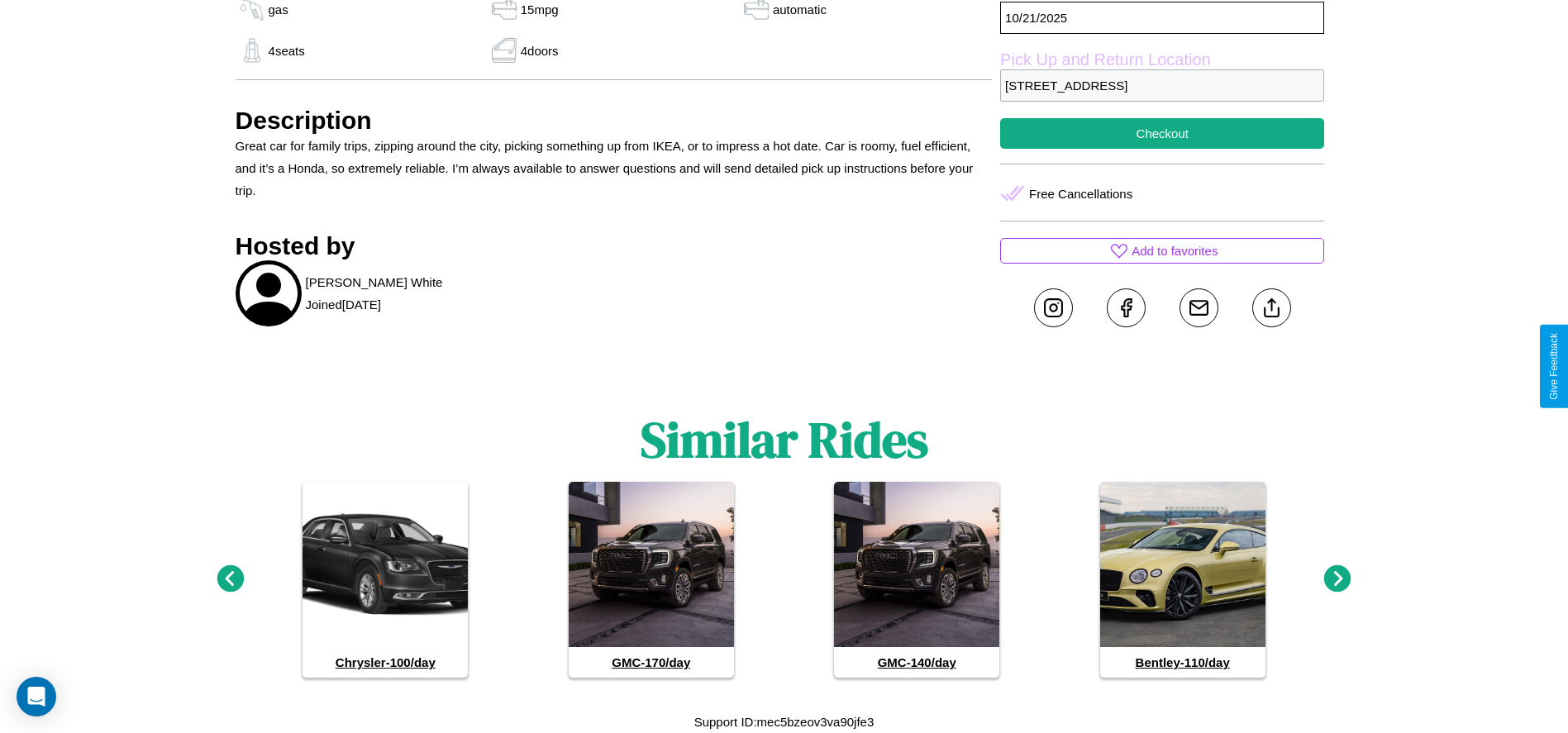
scroll to position [601, 0]
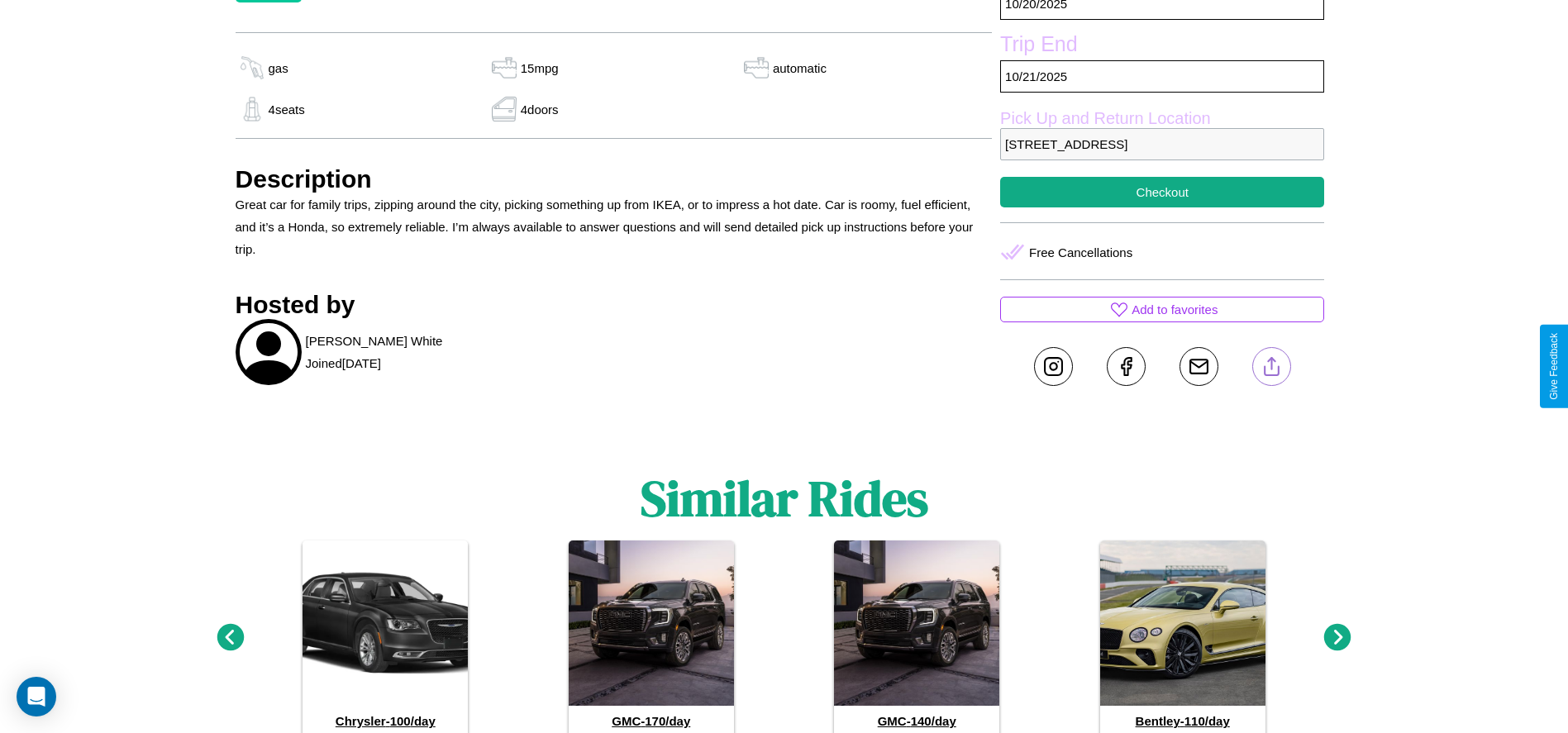
click at [1271, 366] on line at bounding box center [1271, 364] width 0 height 12
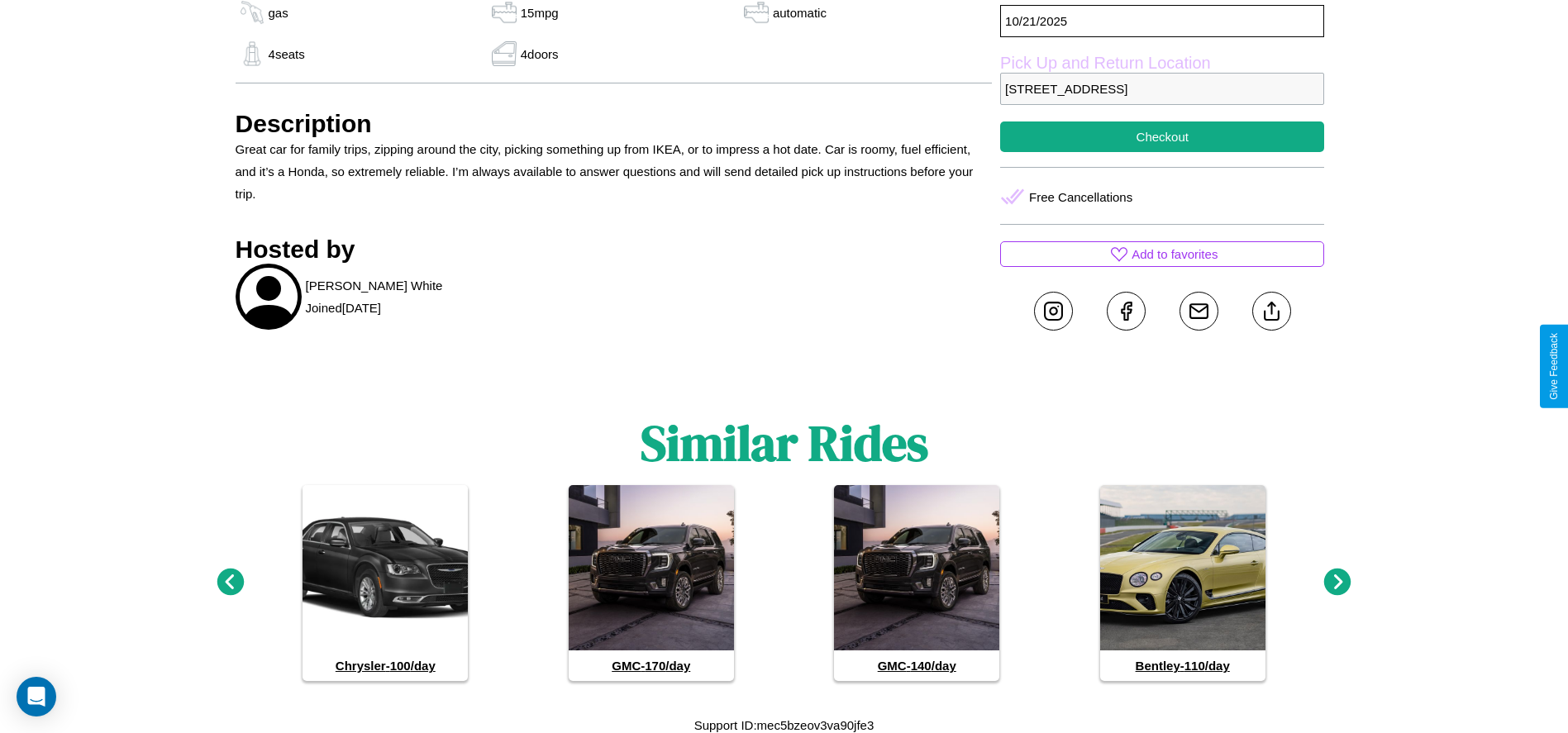
scroll to position [660, 0]
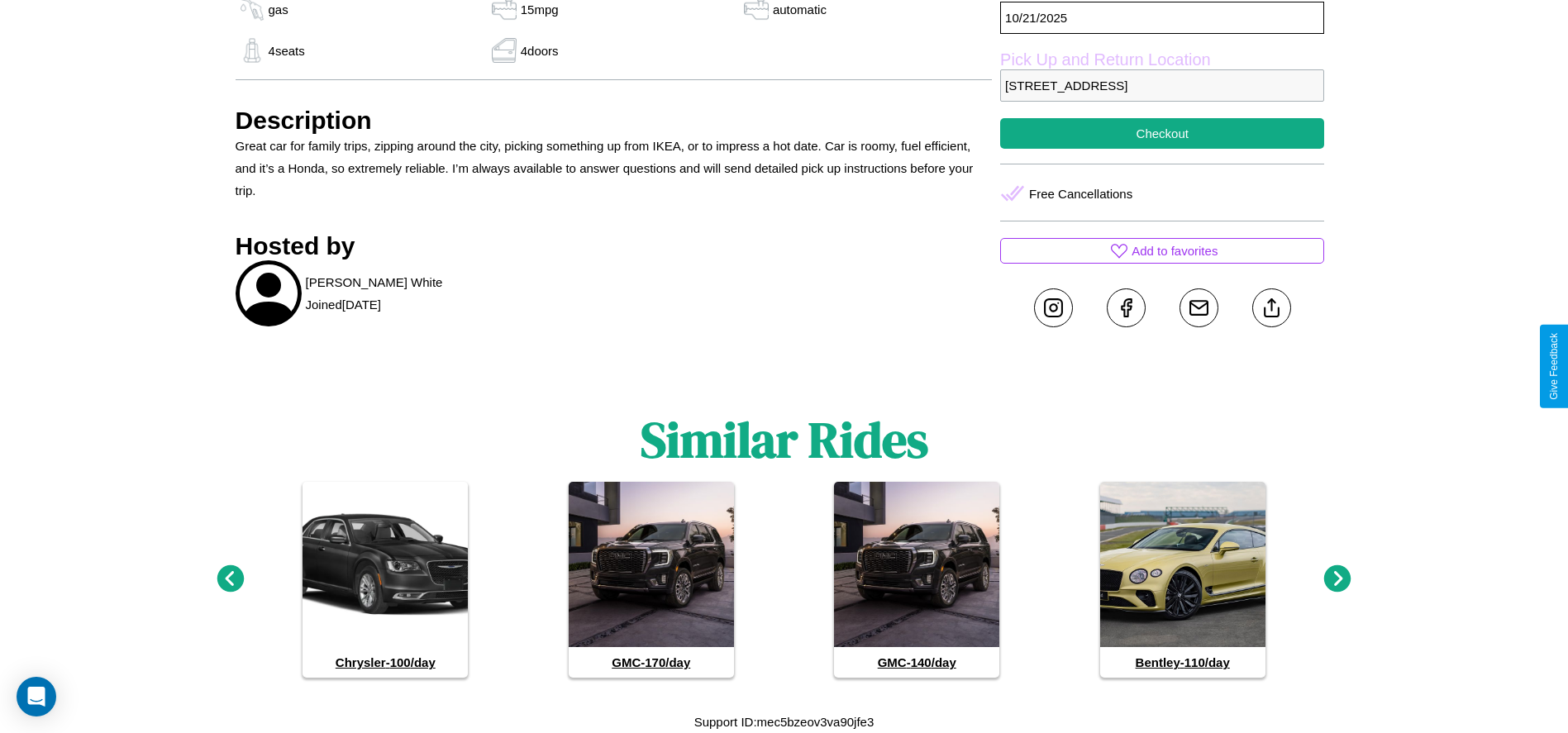
click at [1337, 579] on icon at bounding box center [1337, 579] width 27 height 27
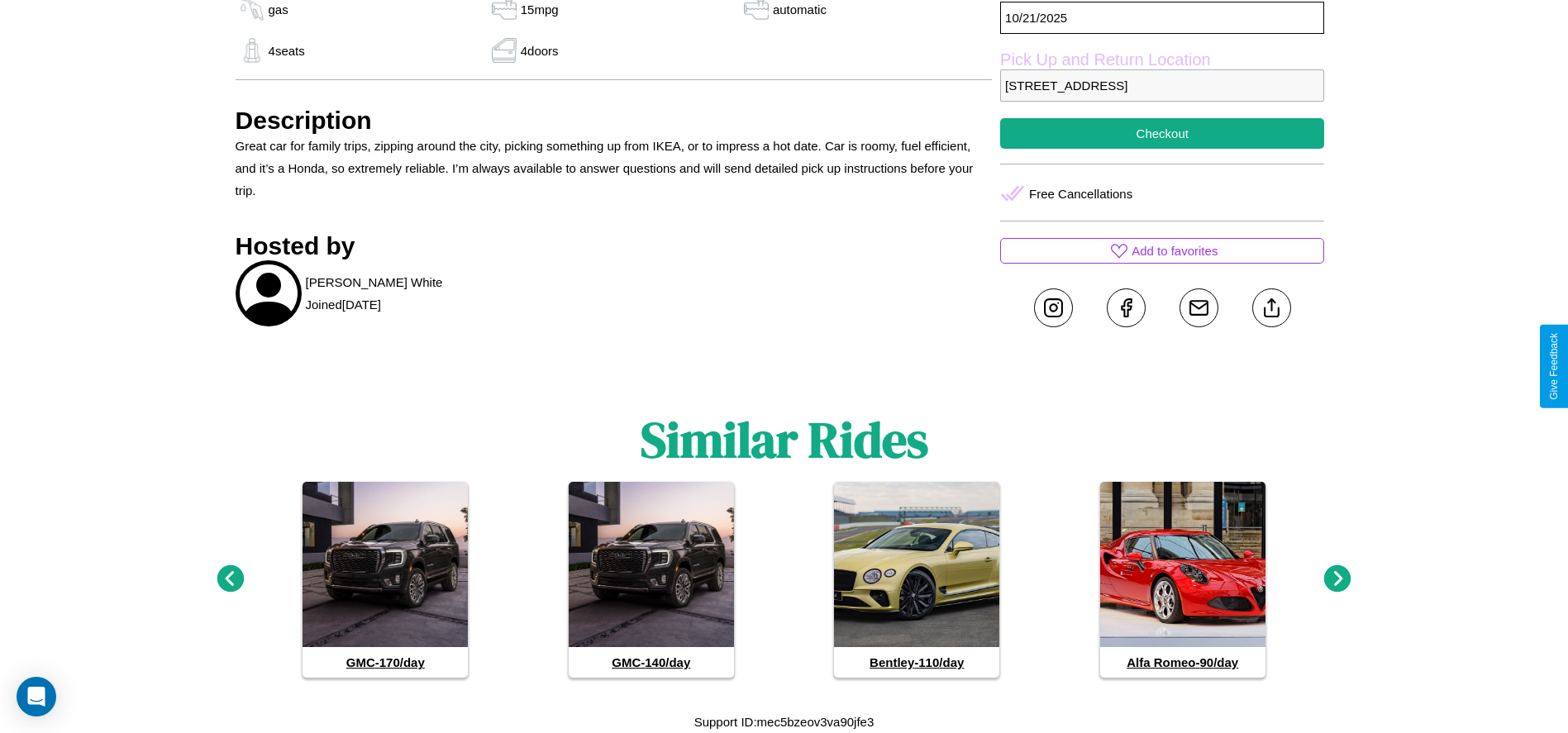
click at [230, 579] on icon at bounding box center [230, 579] width 27 height 27
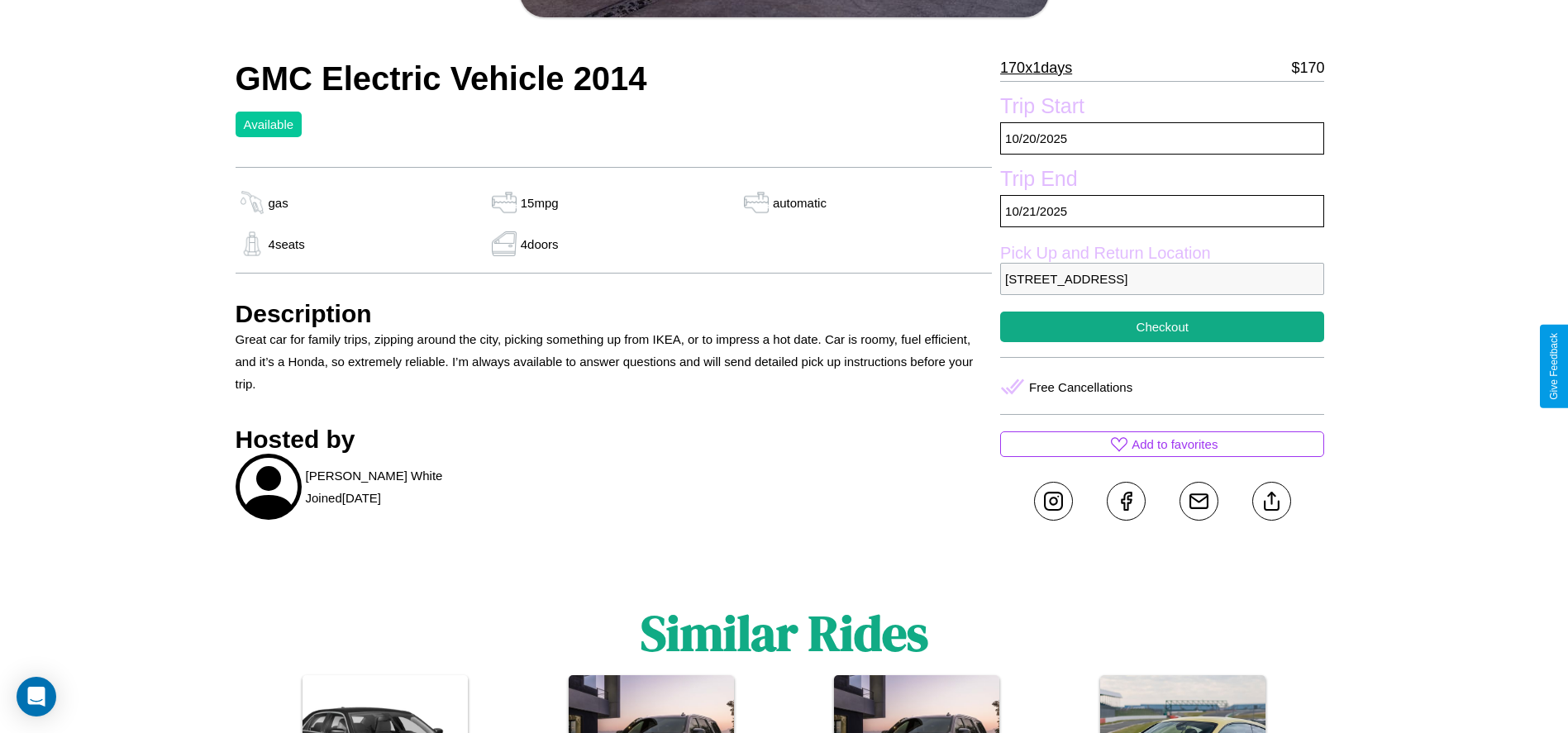
scroll to position [428, 0]
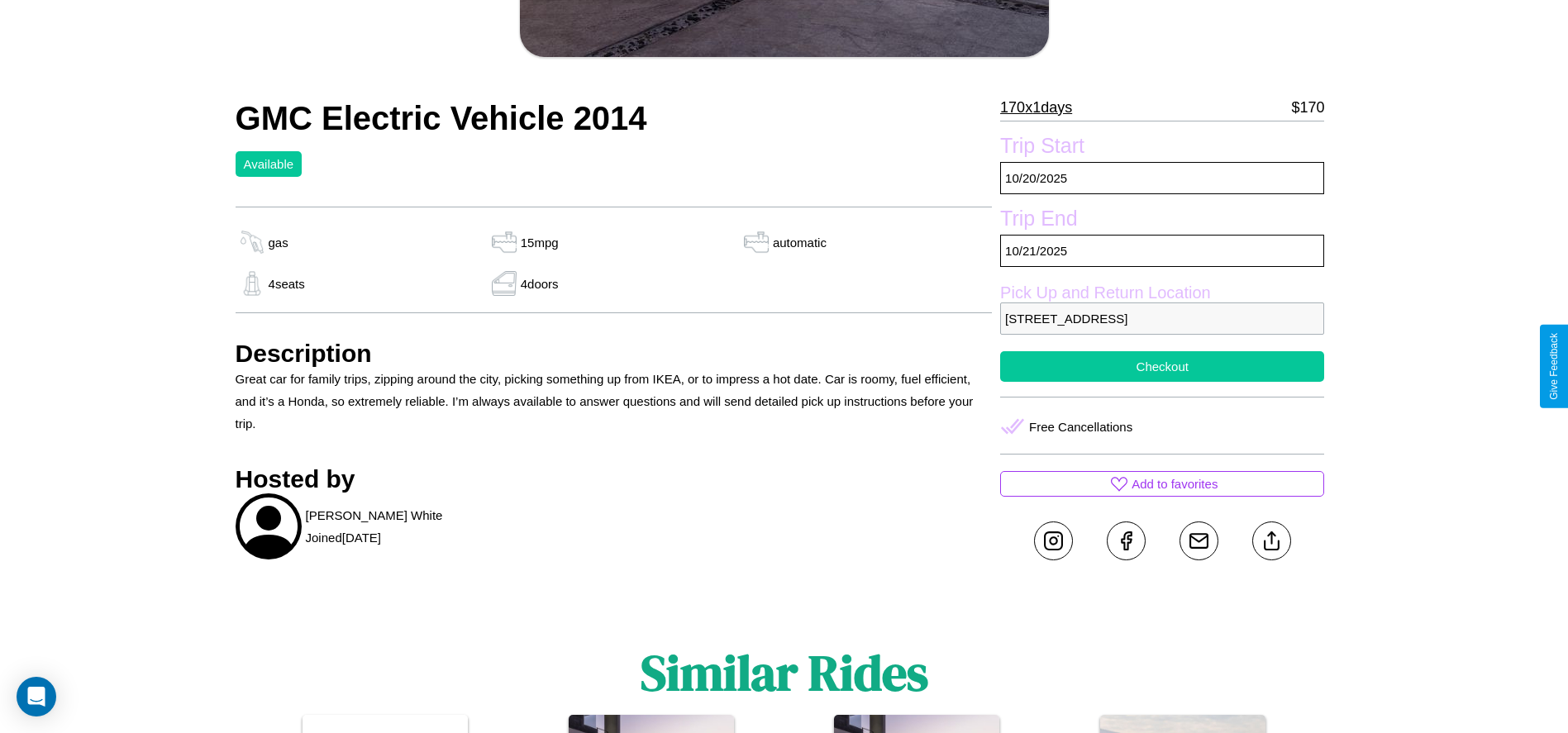
click at [1162, 366] on button "Checkout" at bounding box center [1162, 366] width 324 height 31
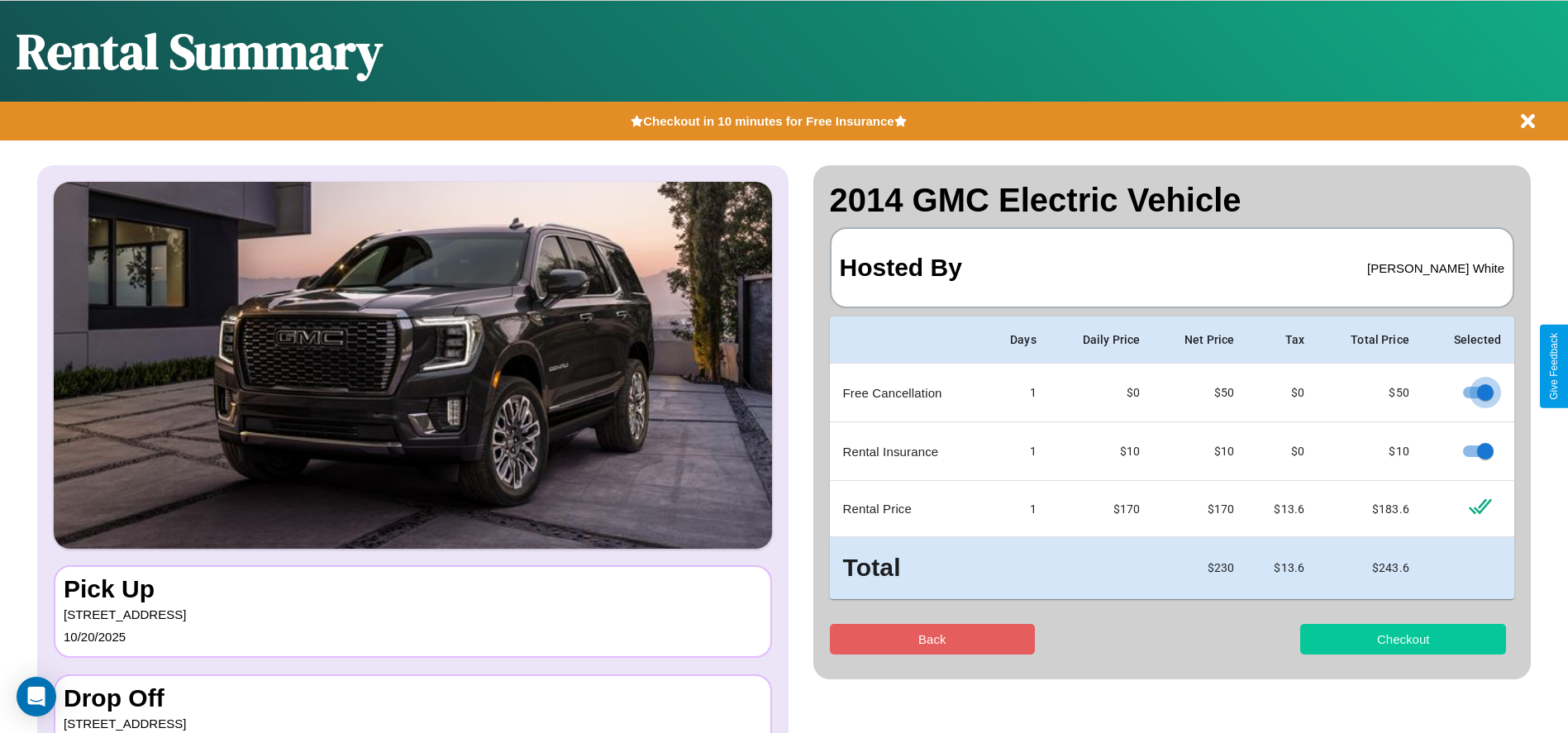
click at [1402, 639] on button "Checkout" at bounding box center [1403, 639] width 206 height 31
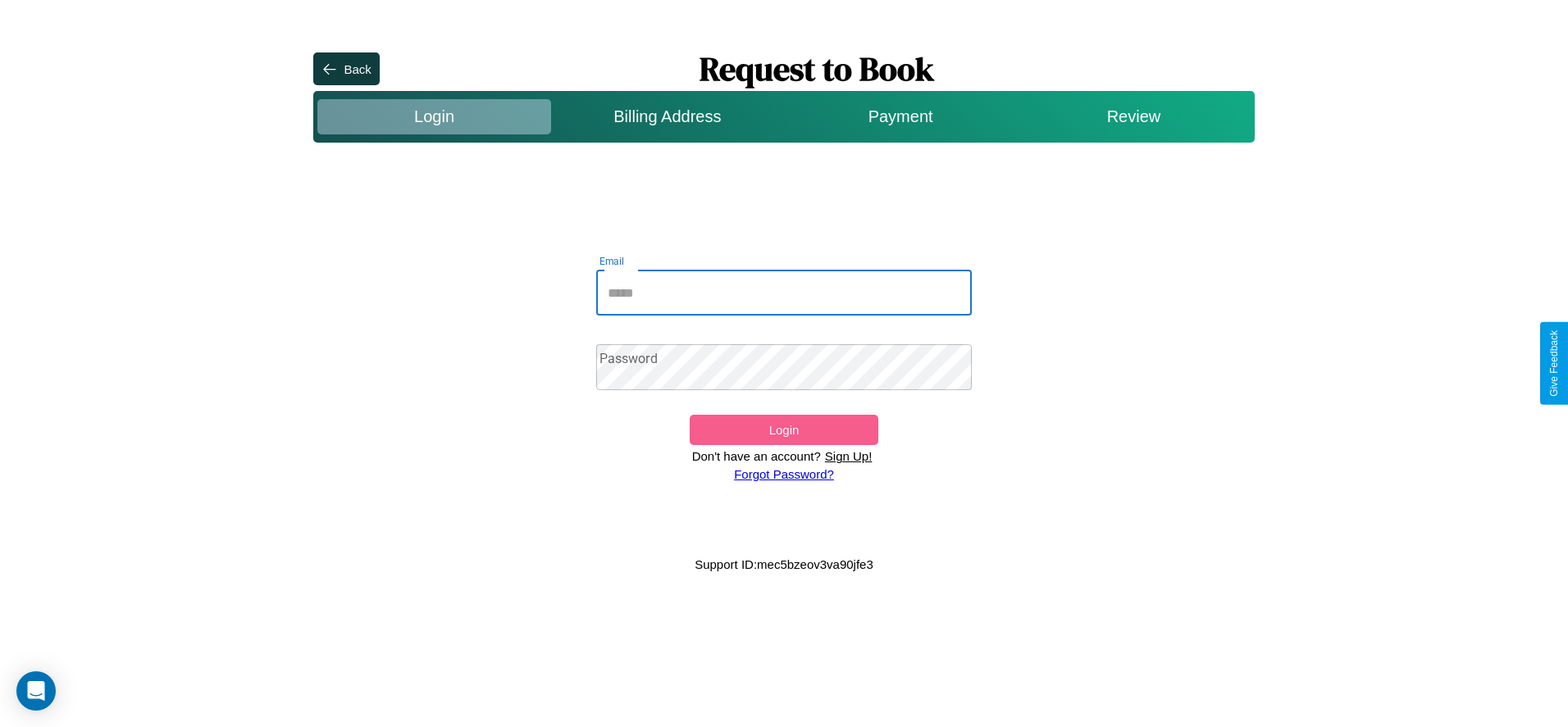
click at [784, 292] on input "Email" at bounding box center [784, 292] width 376 height 46
type input "**********"
click at [783, 474] on link "Forgot Password?" at bounding box center [784, 474] width 100 height 13
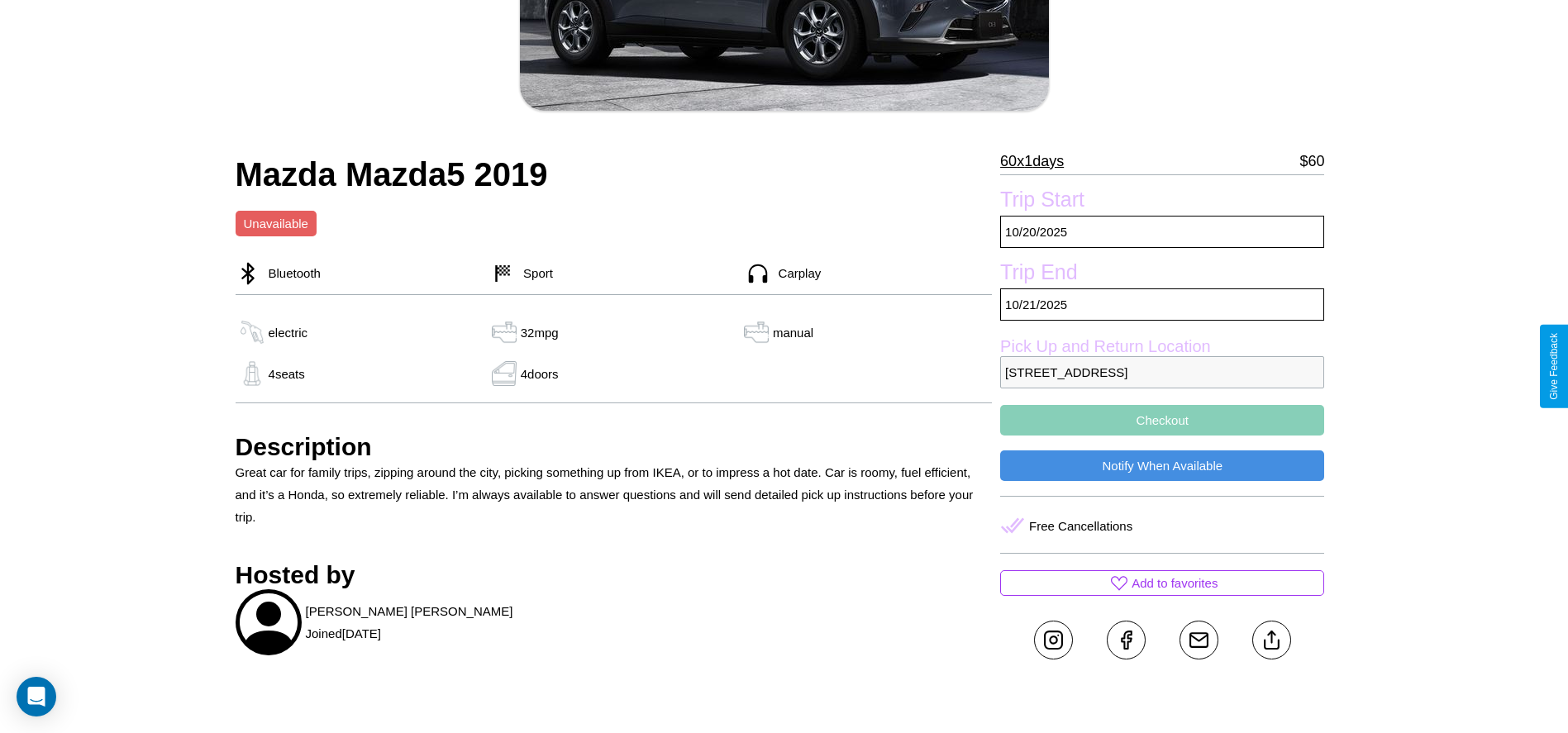
scroll to position [500, 0]
